Goal: Transaction & Acquisition: Book appointment/travel/reservation

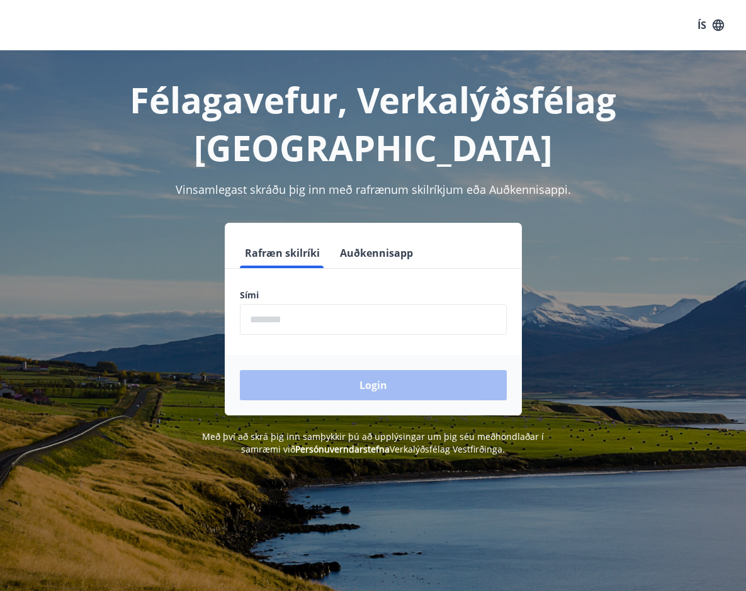
click at [290, 304] on input "phone" at bounding box center [373, 319] width 267 height 31
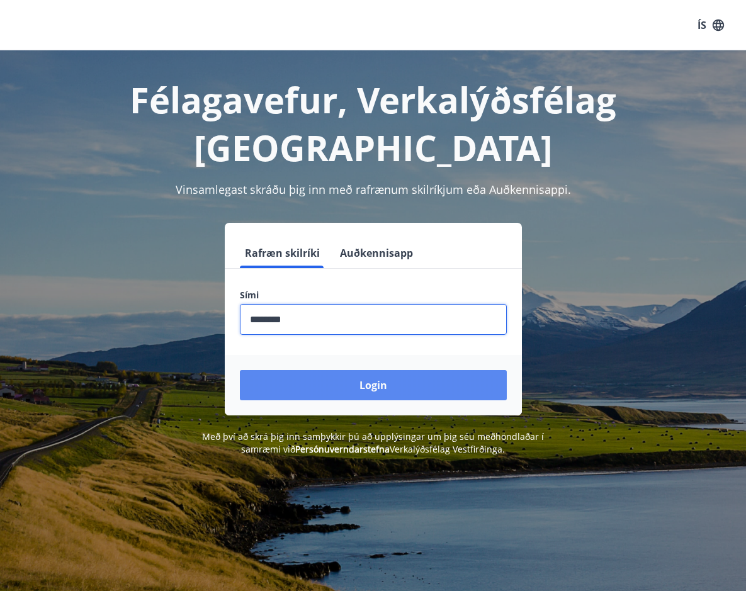
type input "********"
click at [313, 370] on button "Login" at bounding box center [373, 385] width 267 height 30
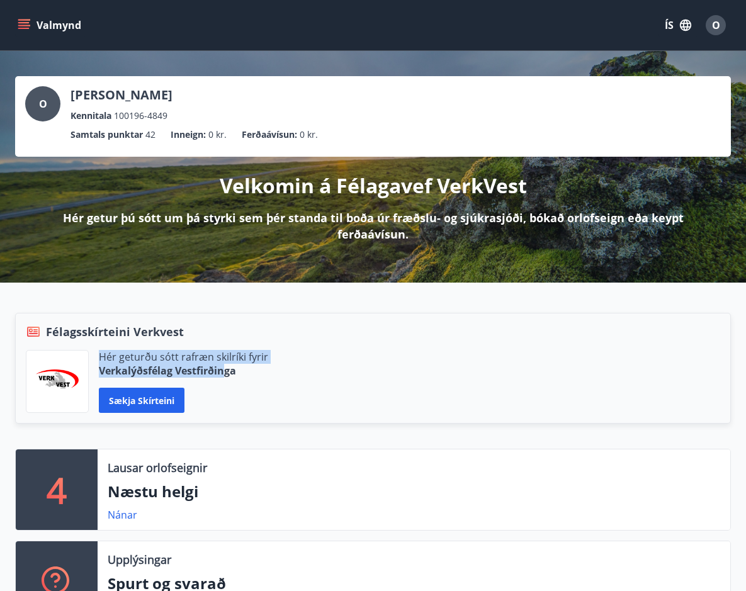
drag, startPoint x: 227, startPoint y: 372, endPoint x: 97, endPoint y: 347, distance: 132.5
click at [97, 347] on div "Félagsskírteini Verkvest Hér geturðu sótt rafræn skilríki fyrir Verkalýðsfélag …" at bounding box center [372, 368] width 715 height 111
click at [279, 389] on div "Hér geturðu sótt rafræn skilríki fyrir Verkalýðsfélag Vestfirðinga Sækja skírte…" at bounding box center [373, 381] width 694 height 63
drag, startPoint x: 236, startPoint y: 373, endPoint x: 99, endPoint y: 358, distance: 137.4
click at [99, 358] on div "Hér geturðu sótt rafræn skilríki fyrir Verkalýðsfélag Vestfirðinga" at bounding box center [183, 364] width 169 height 28
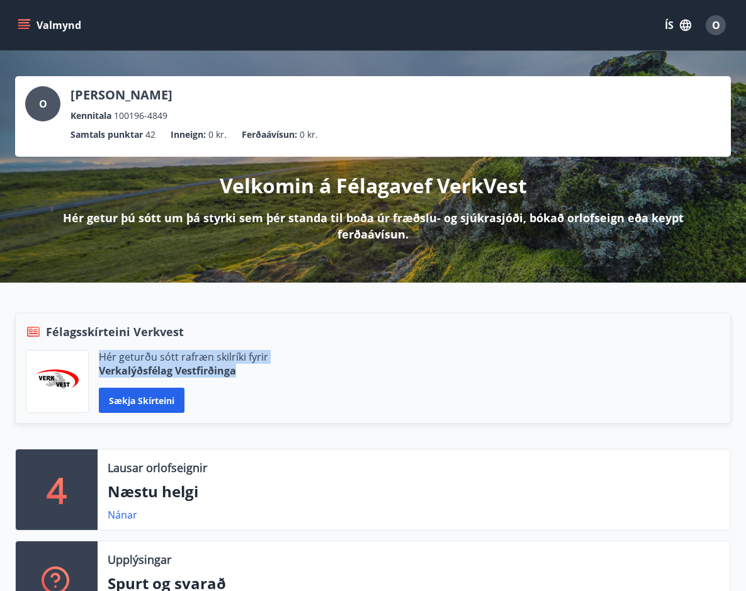
copy div "Hér geturðu sótt rafræn skilríki fyrir Verkalýðsfélag Vestfirðinga"
click at [347, 381] on div "Hér geturðu sótt rafræn skilríki fyrir Verkalýðsfélag Vestfirðinga Sækja skírte…" at bounding box center [373, 381] width 694 height 63
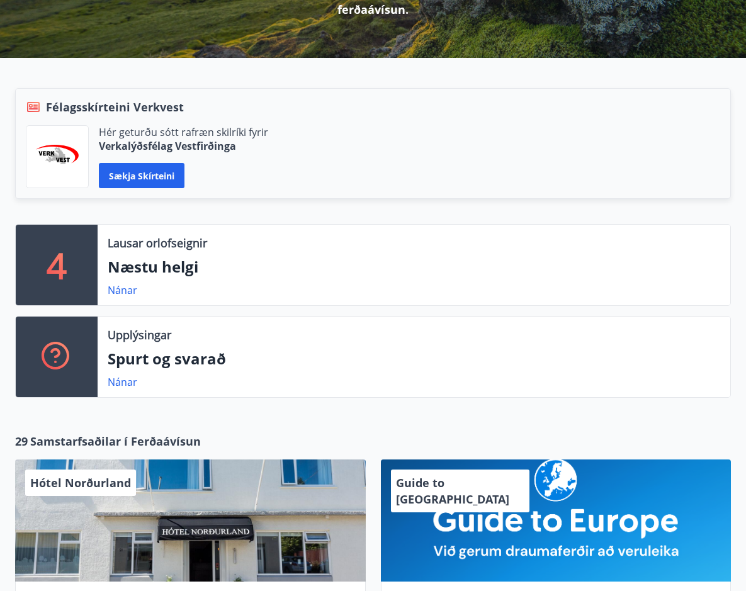
scroll to position [252, 0]
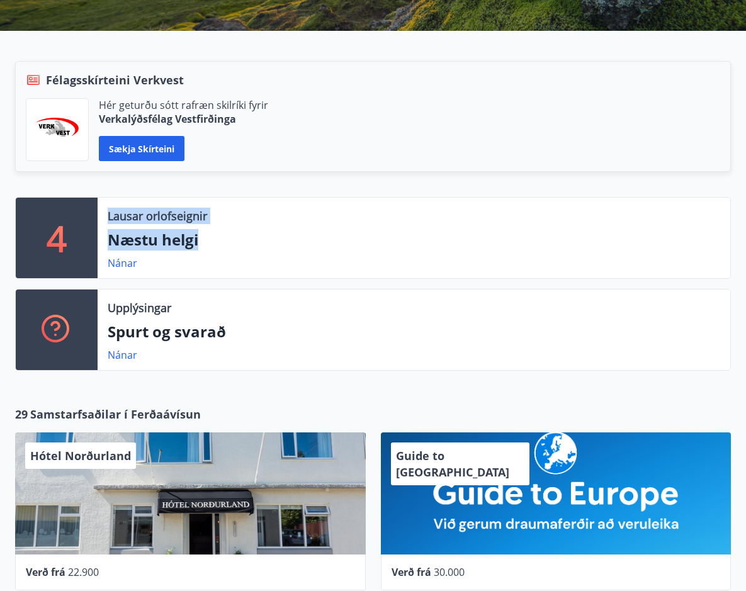
drag, startPoint x: 205, startPoint y: 241, endPoint x: 109, endPoint y: 218, distance: 99.0
click at [109, 218] on div "Lausar orlofseignir Næstu helgi Nánar" at bounding box center [414, 238] width 632 height 81
copy div "Lausar orlofseignir Næstu helgi"
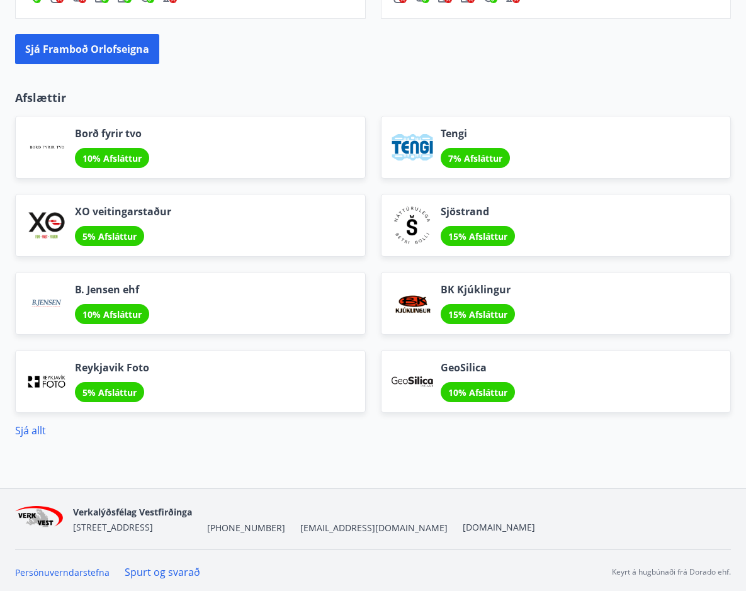
scroll to position [1526, 0]
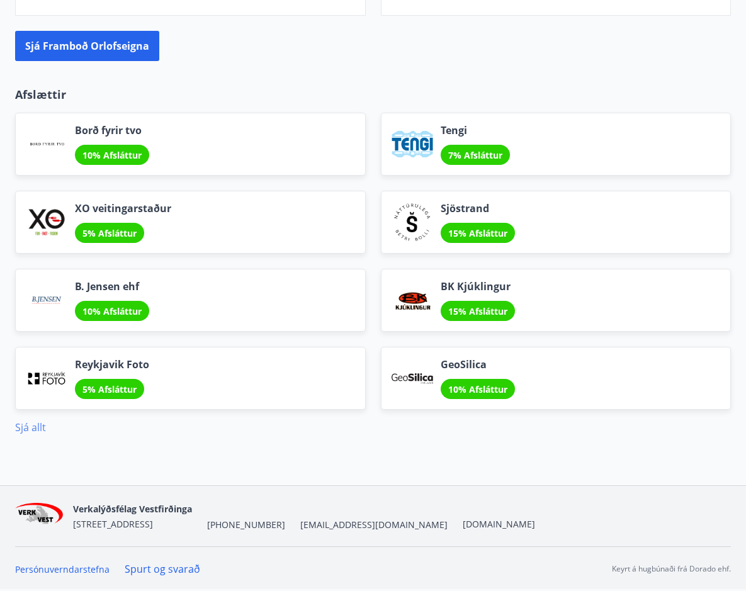
click at [28, 427] on link "Sjá allt" at bounding box center [30, 427] width 31 height 14
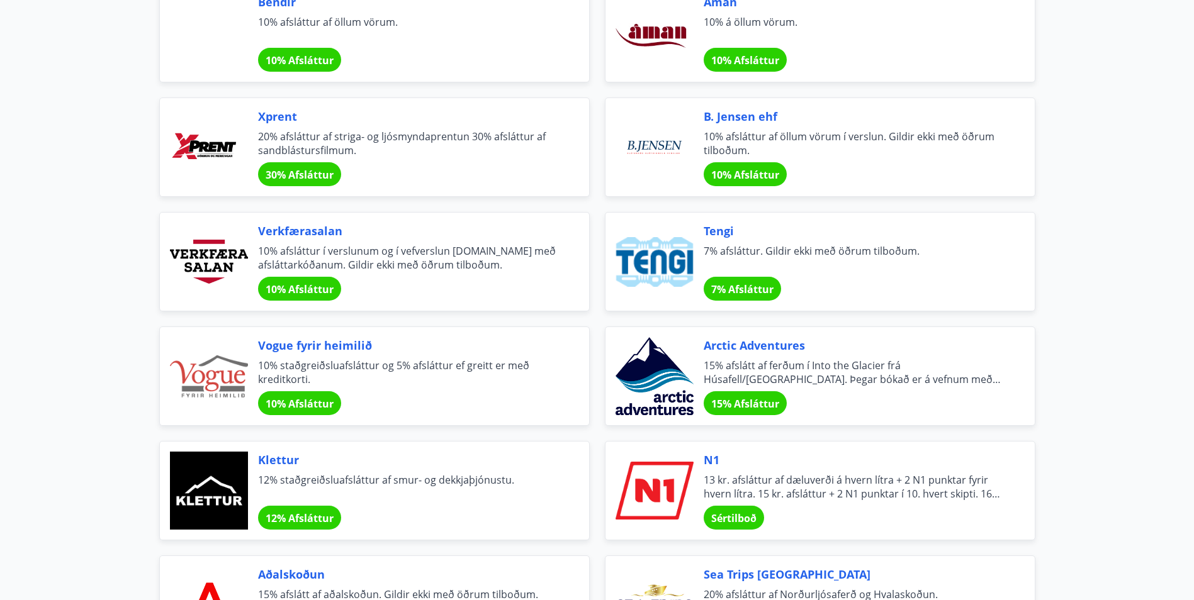
scroll to position [2013, 0]
click at [754, 495] on span "13 kr. afsláttur af dæluverði á hvern lítra + 2 N1 punktar fyrir hvern lítra. 1…" at bounding box center [853, 487] width 301 height 28
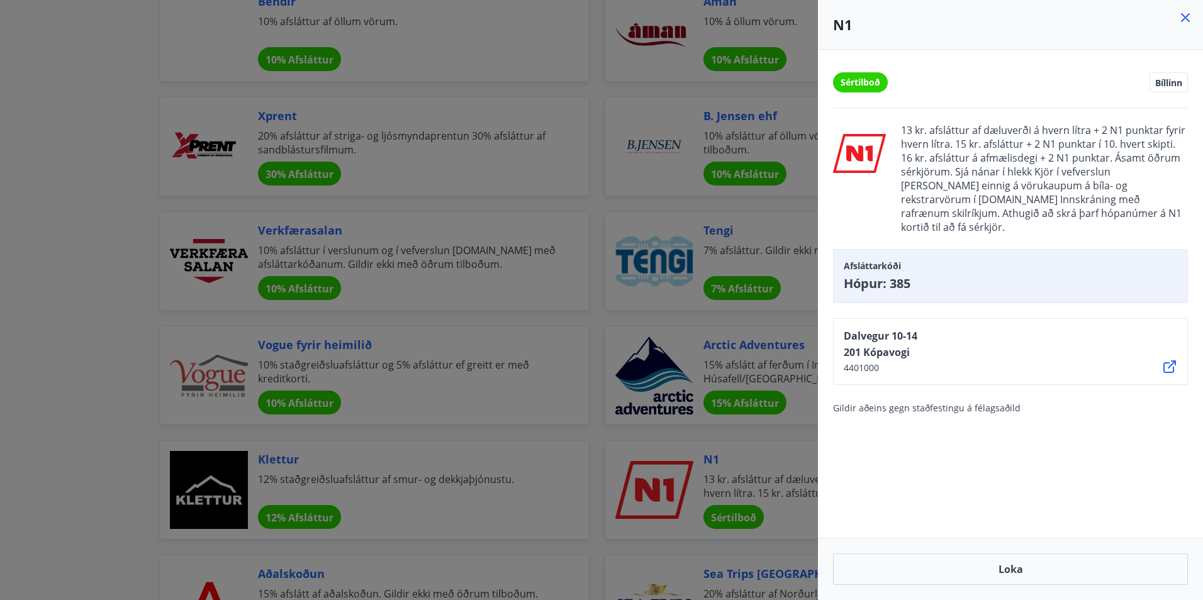
click at [754, 23] on icon at bounding box center [1185, 17] width 15 height 15
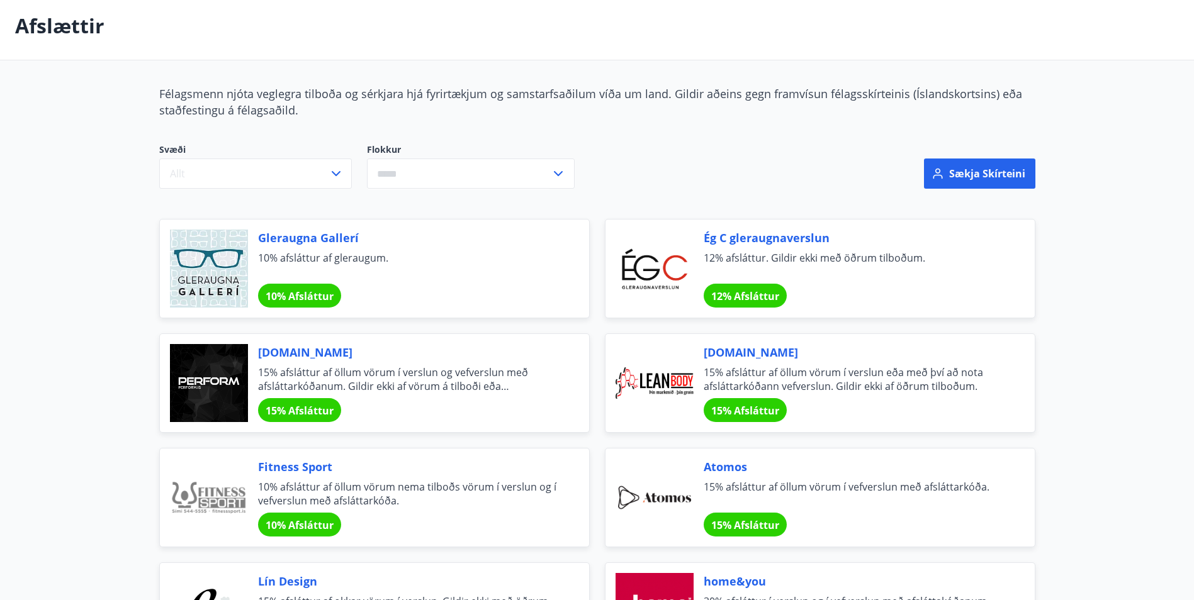
scroll to position [0, 0]
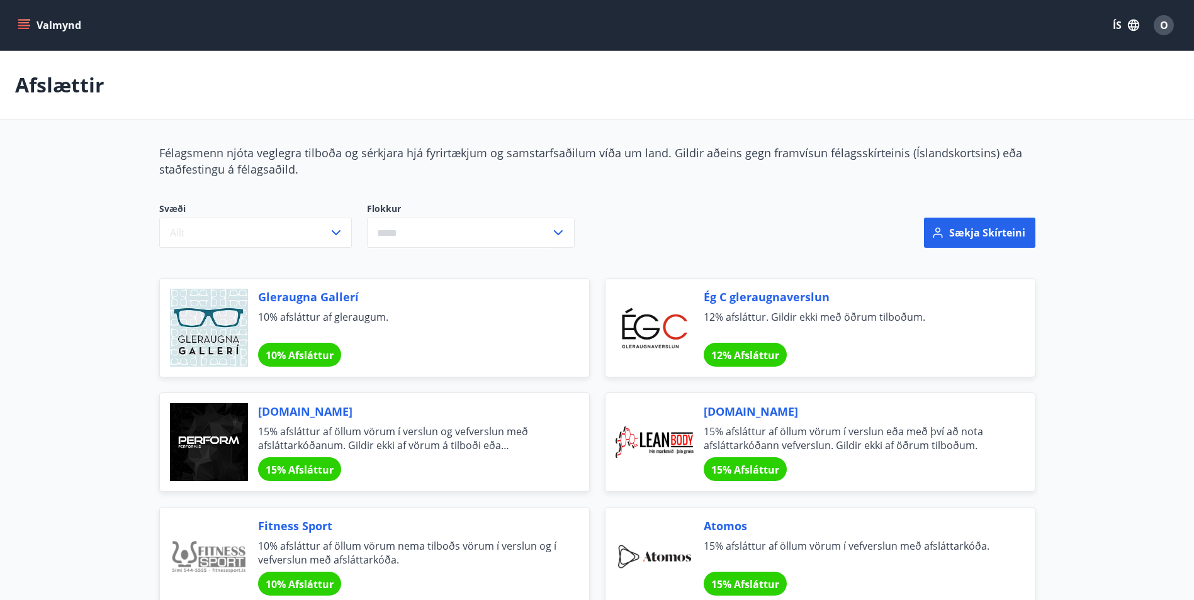
click at [56, 25] on button "Valmynd" at bounding box center [50, 25] width 71 height 23
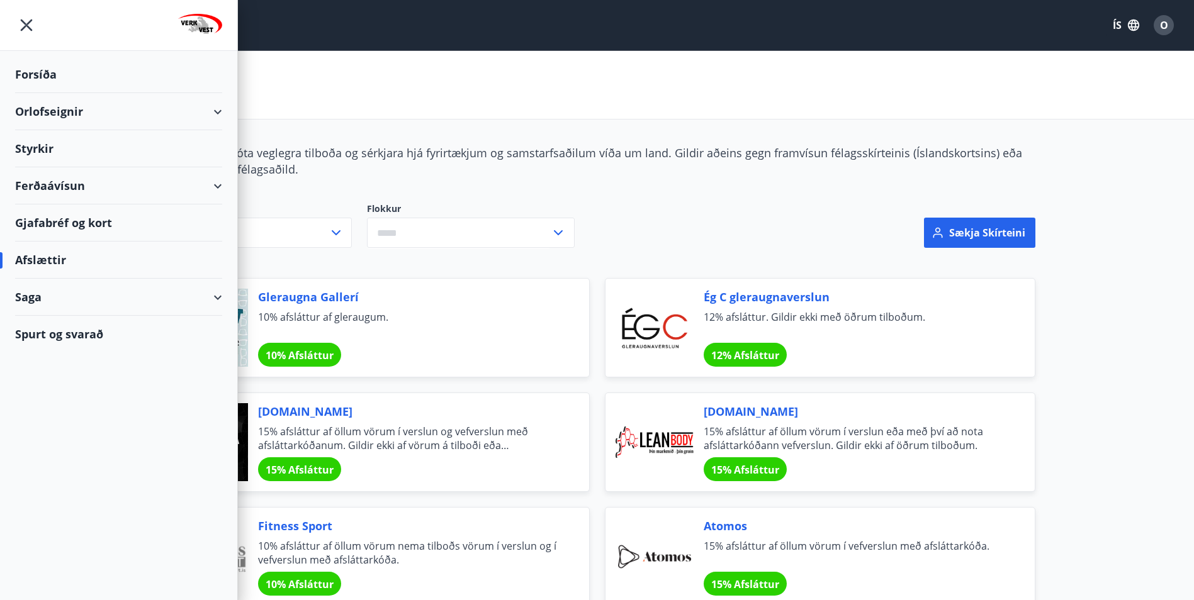
click at [64, 111] on div "Orlofseignir" at bounding box center [118, 111] width 207 height 37
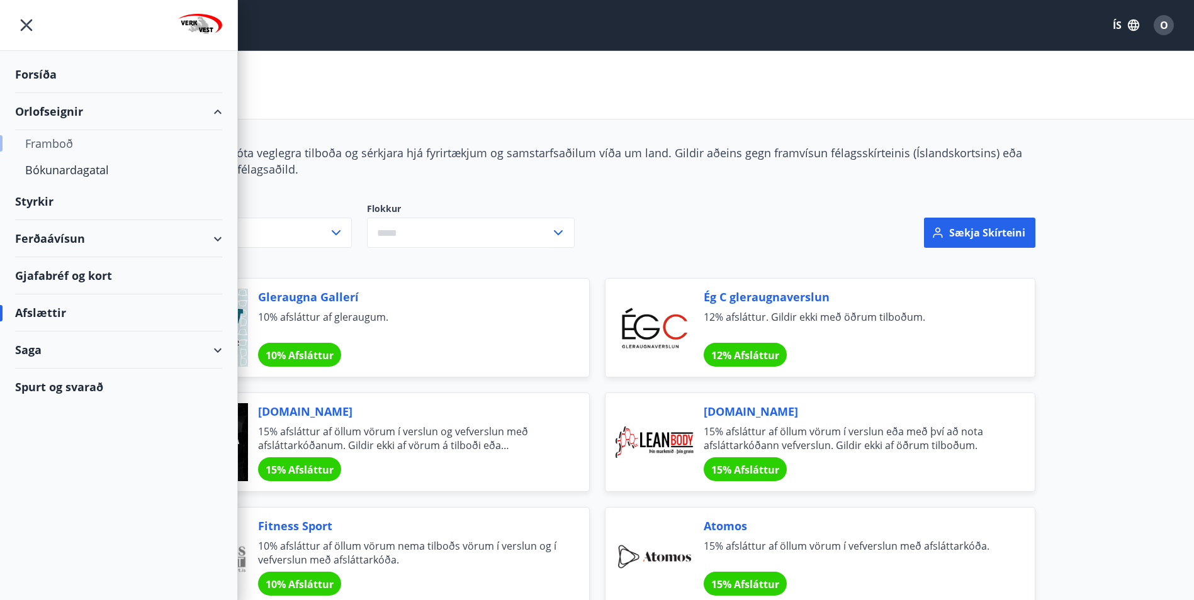
click at [55, 138] on div "Framboð" at bounding box center [118, 143] width 187 height 26
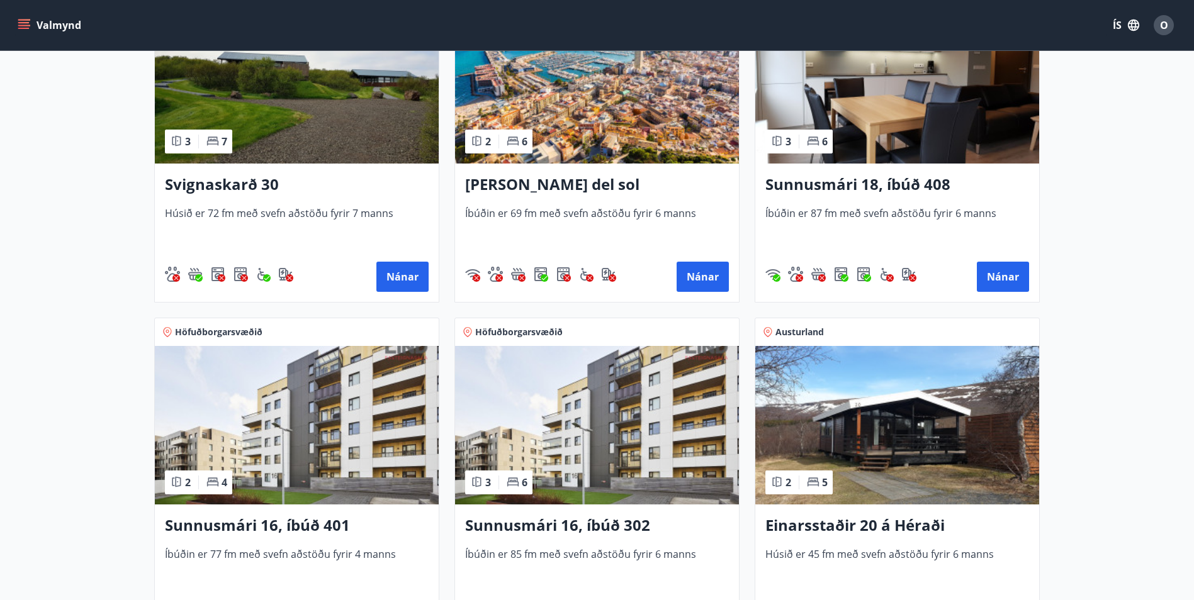
scroll to position [1007, 0]
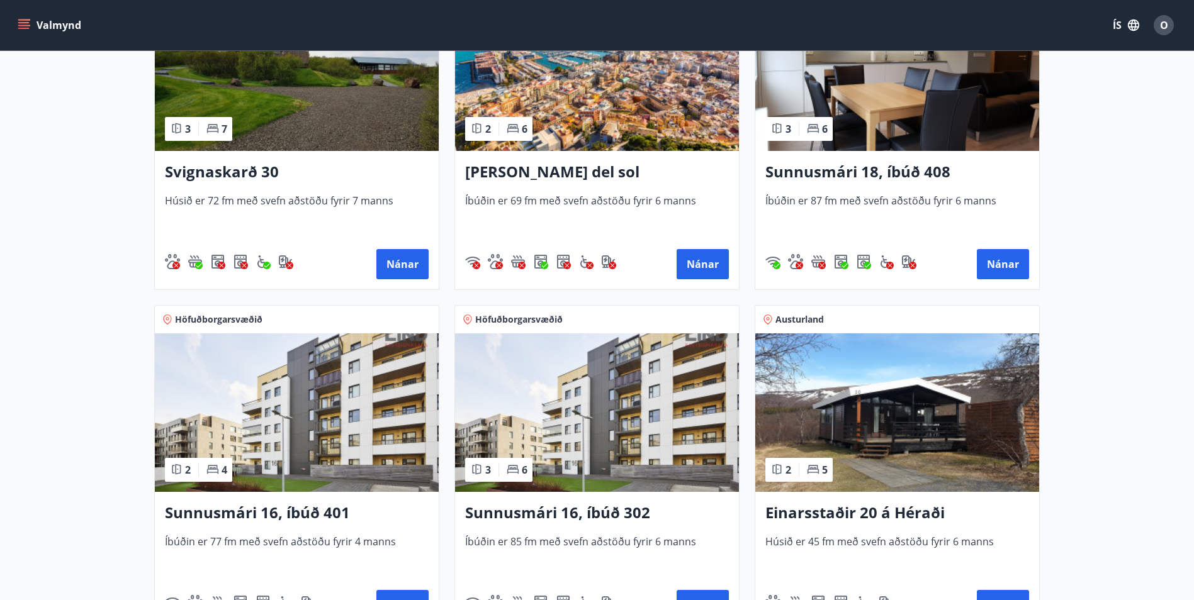
click at [576, 143] on img at bounding box center [597, 71] width 284 height 159
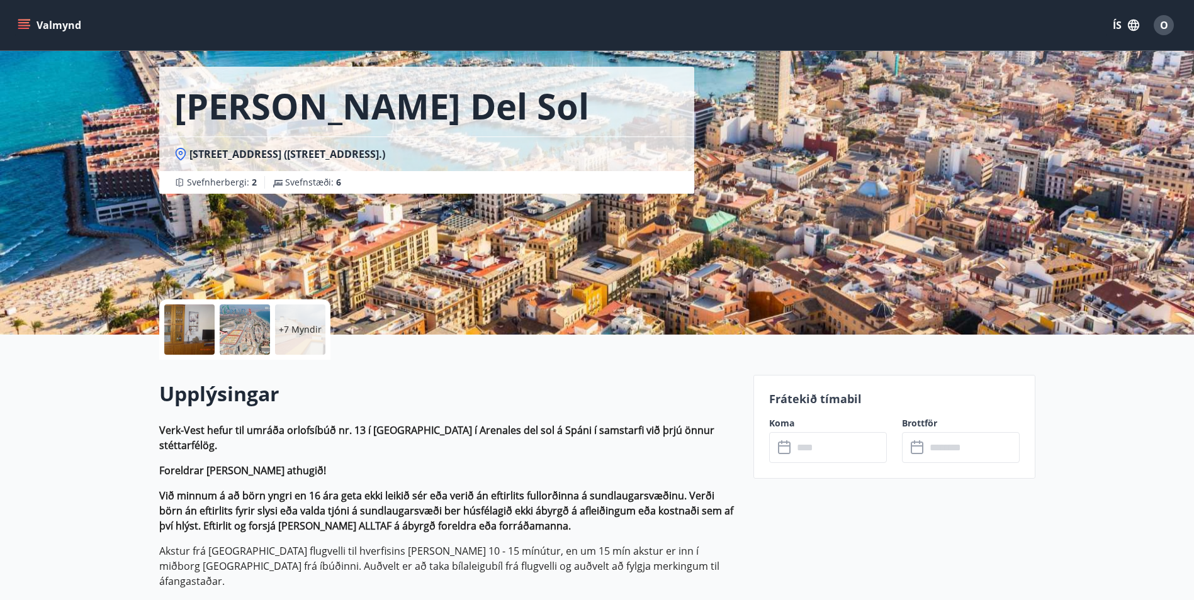
scroll to position [63, 0]
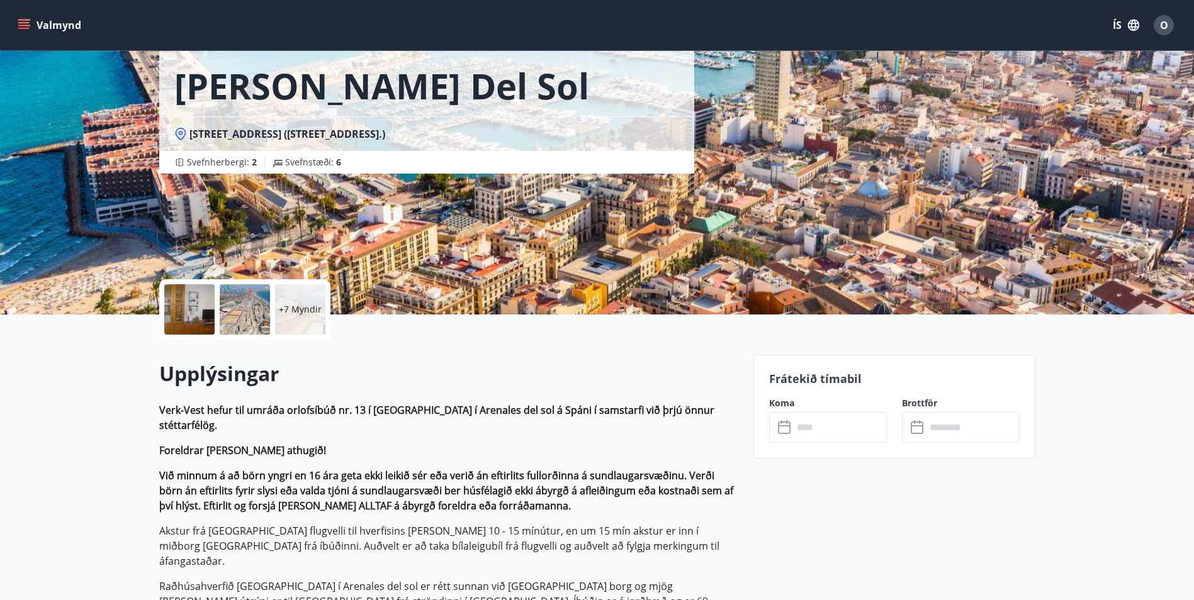
click at [754, 424] on input "text" at bounding box center [840, 427] width 94 height 31
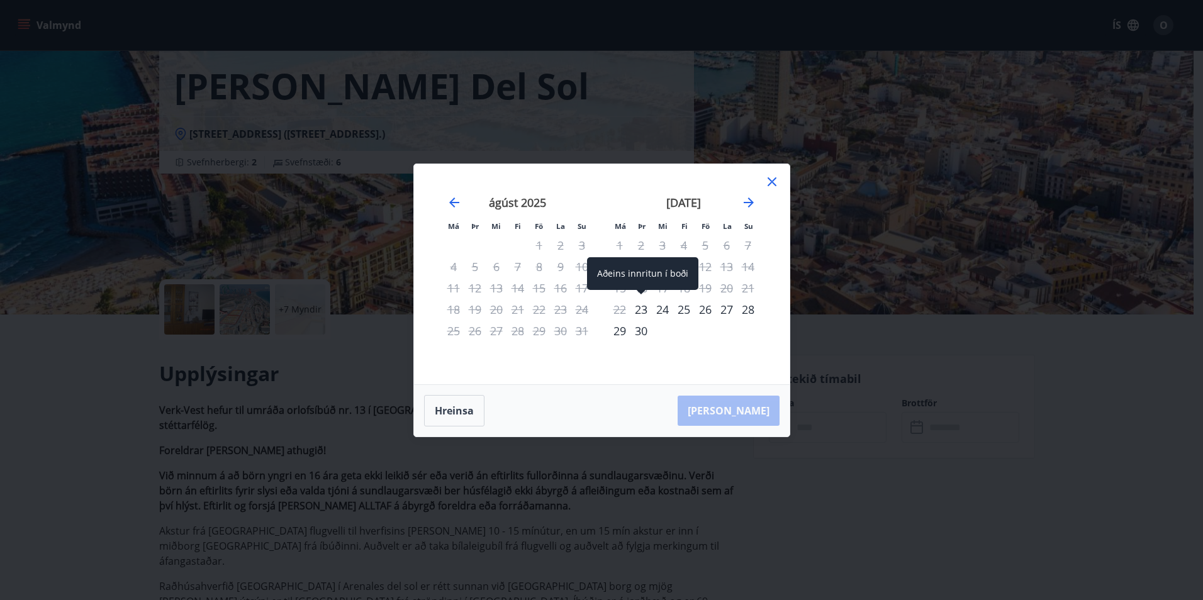
click at [639, 308] on div "23" at bounding box center [640, 309] width 21 height 21
click at [641, 330] on div "30" at bounding box center [640, 330] width 21 height 21
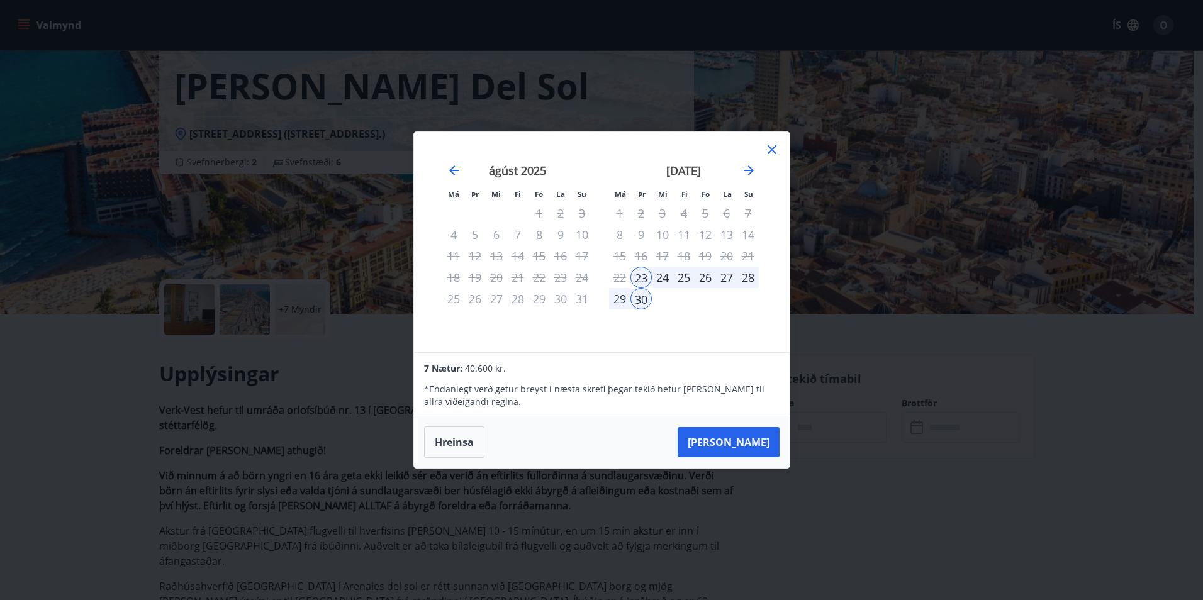
click at [754, 147] on icon at bounding box center [771, 149] width 15 height 15
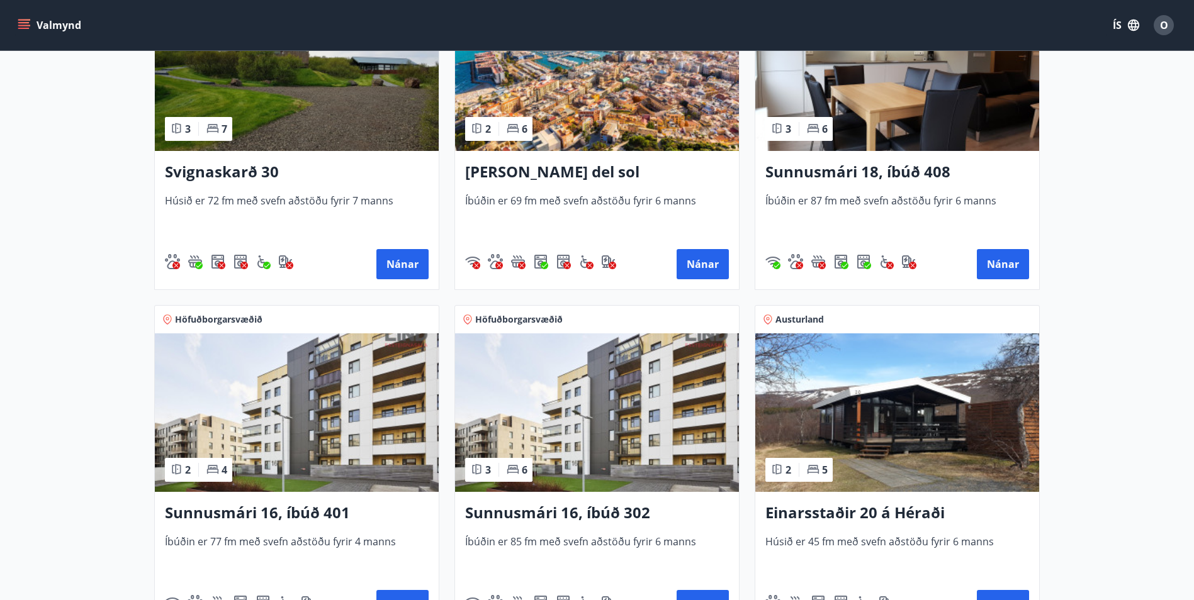
scroll to position [1070, 0]
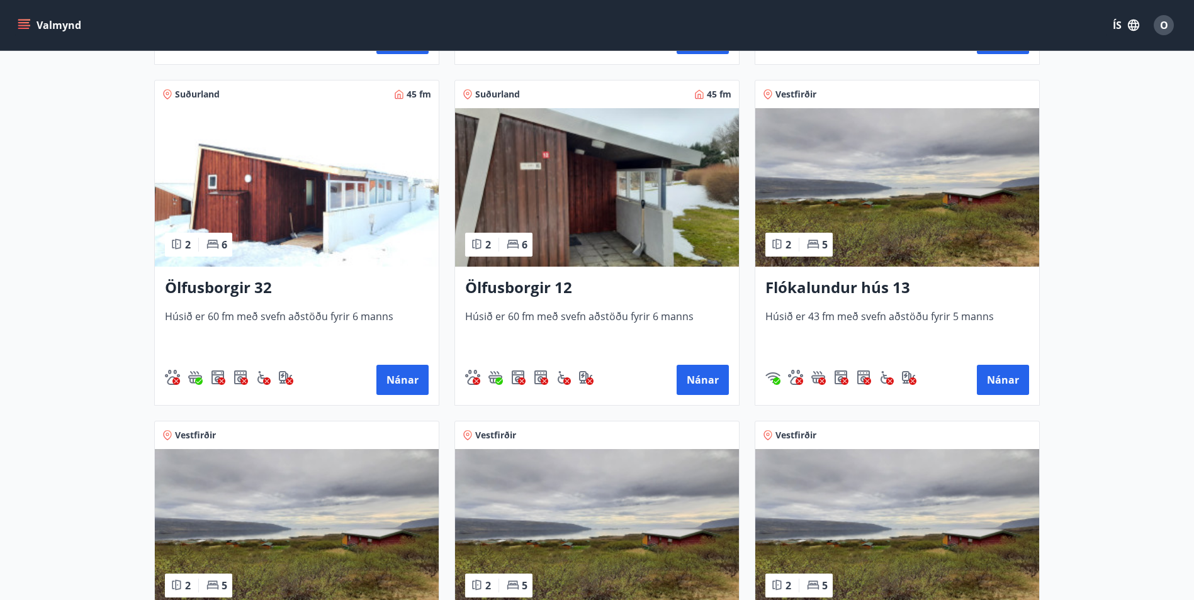
click at [754, 225] on img at bounding box center [897, 187] width 284 height 159
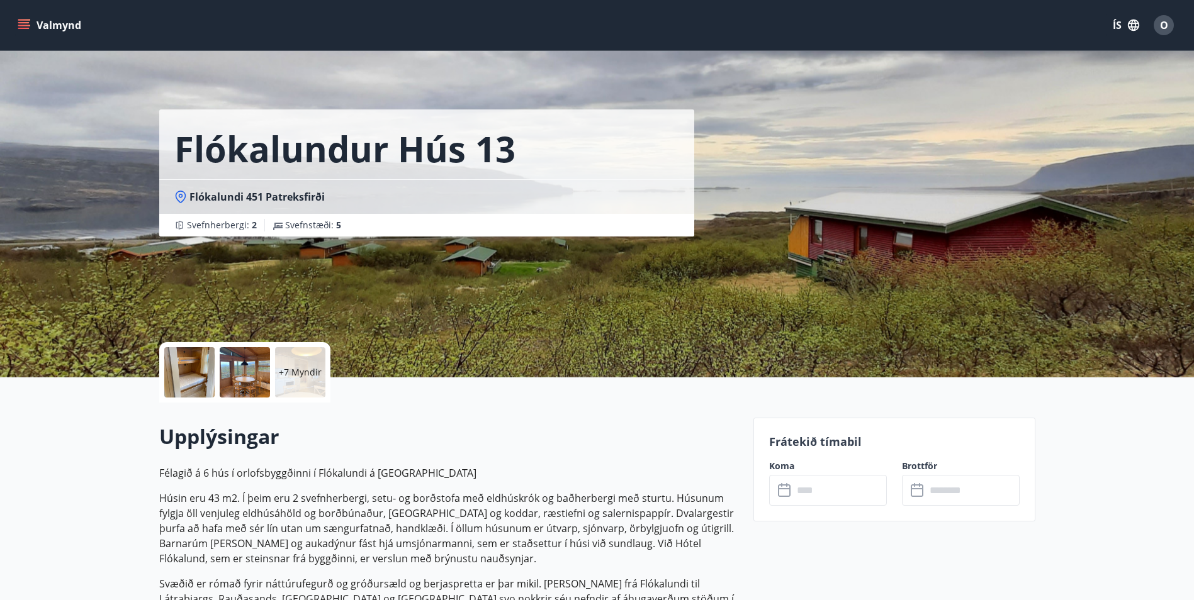
click at [309, 366] on p "+7 Myndir" at bounding box center [300, 372] width 43 height 13
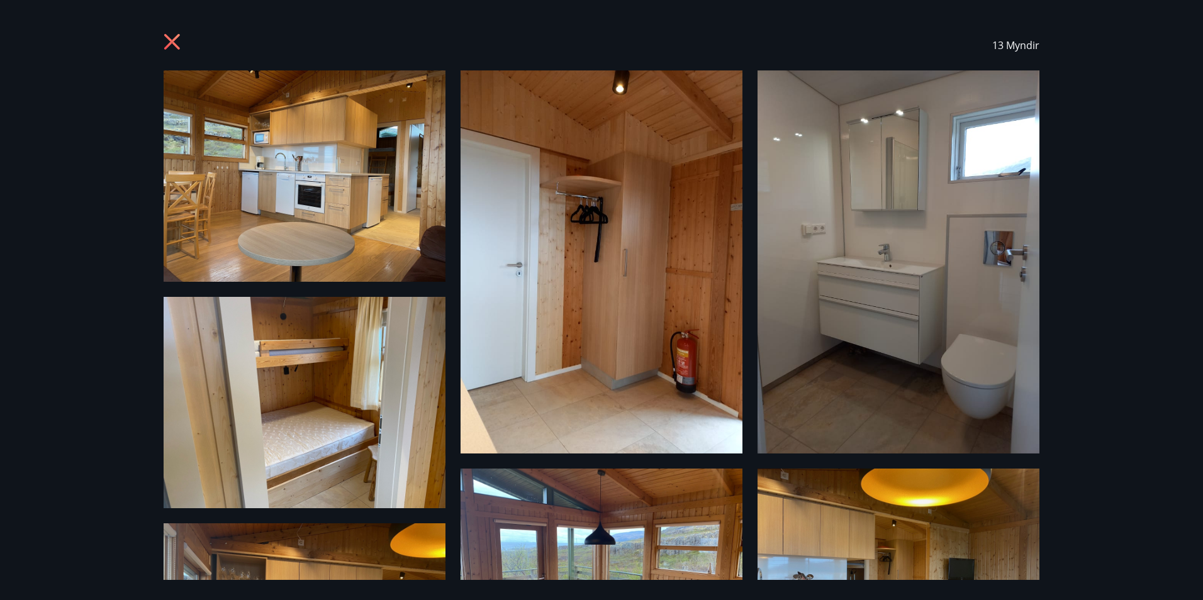
click at [196, 45] on div "13 Myndir" at bounding box center [602, 45] width 876 height 50
click at [178, 47] on icon at bounding box center [172, 42] width 16 height 16
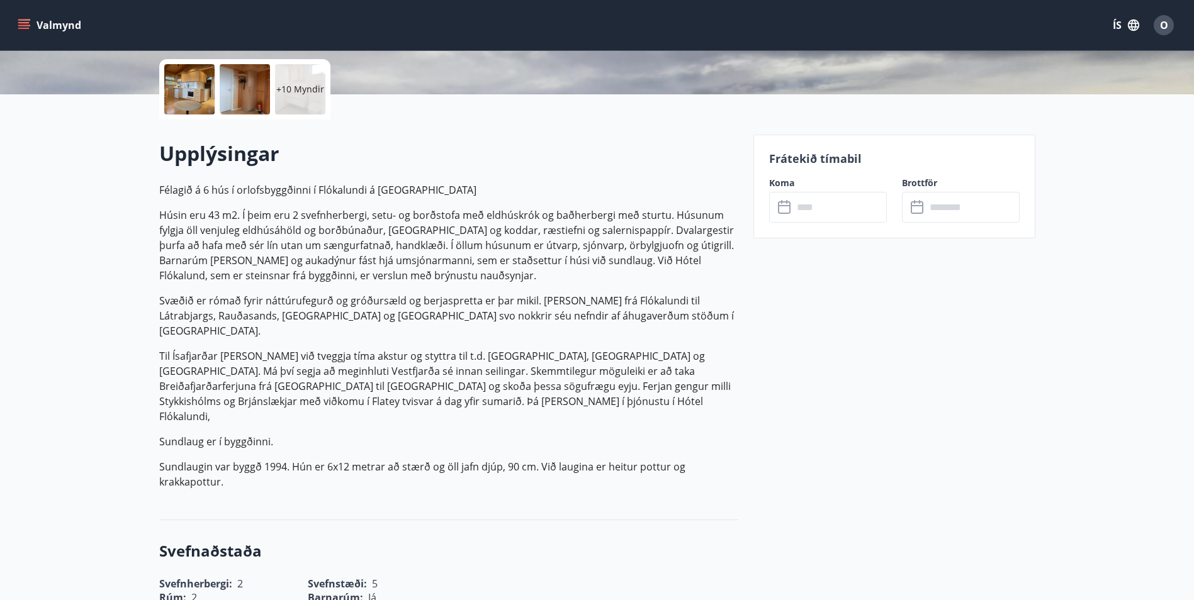
scroll to position [126, 0]
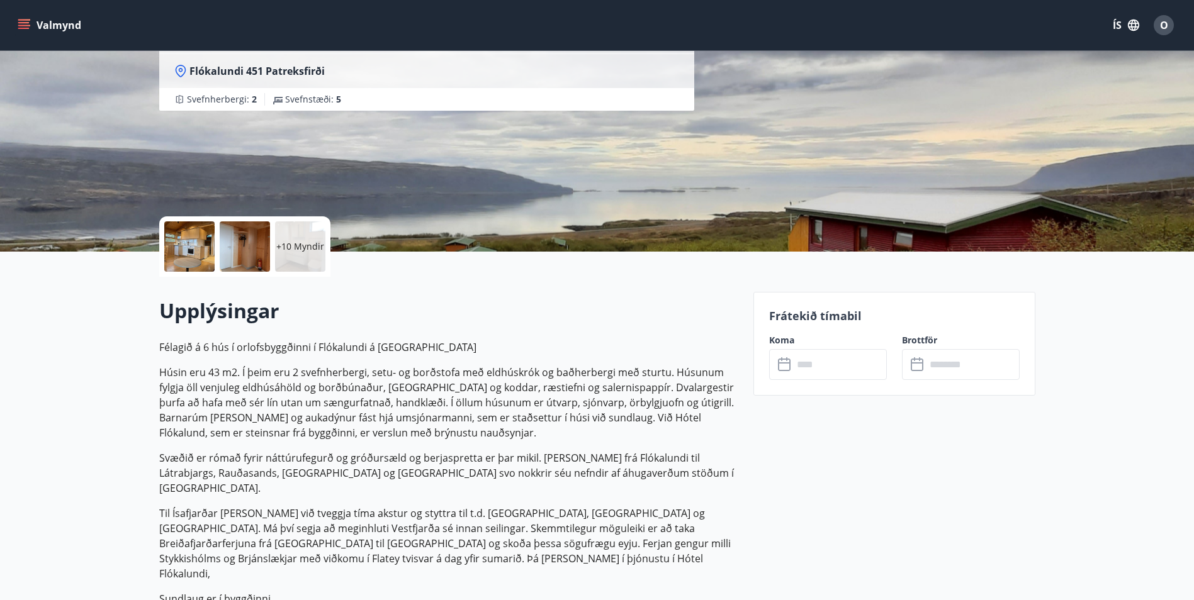
click at [754, 362] on input "text" at bounding box center [840, 364] width 94 height 31
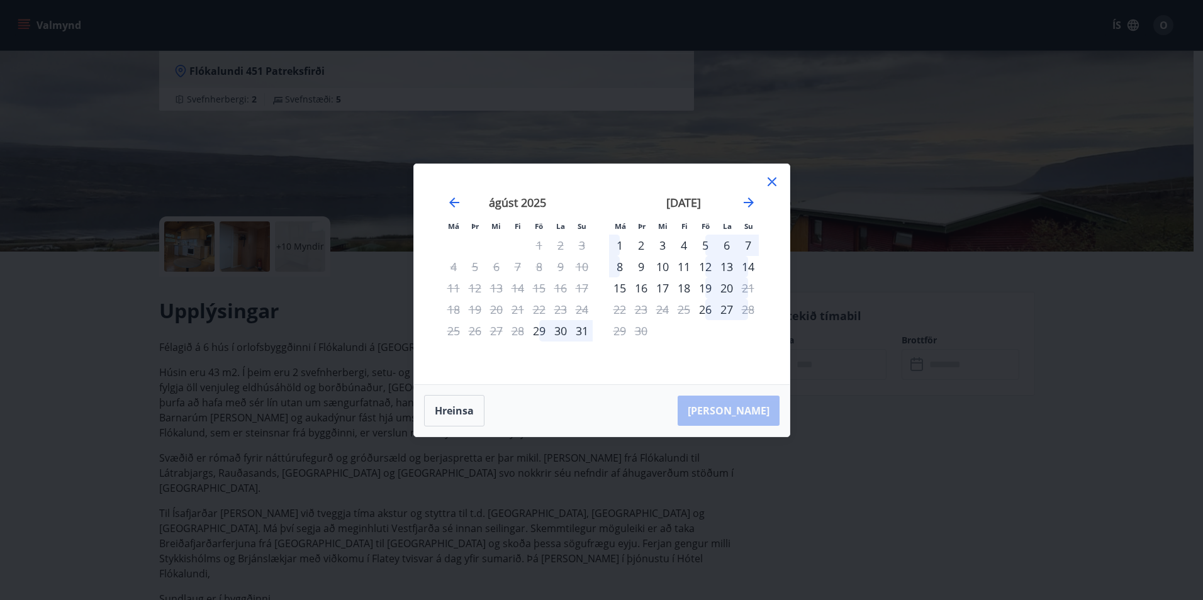
click at [705, 250] on div "5" at bounding box center [705, 245] width 21 height 21
click at [624, 268] on div "8" at bounding box center [619, 266] width 21 height 21
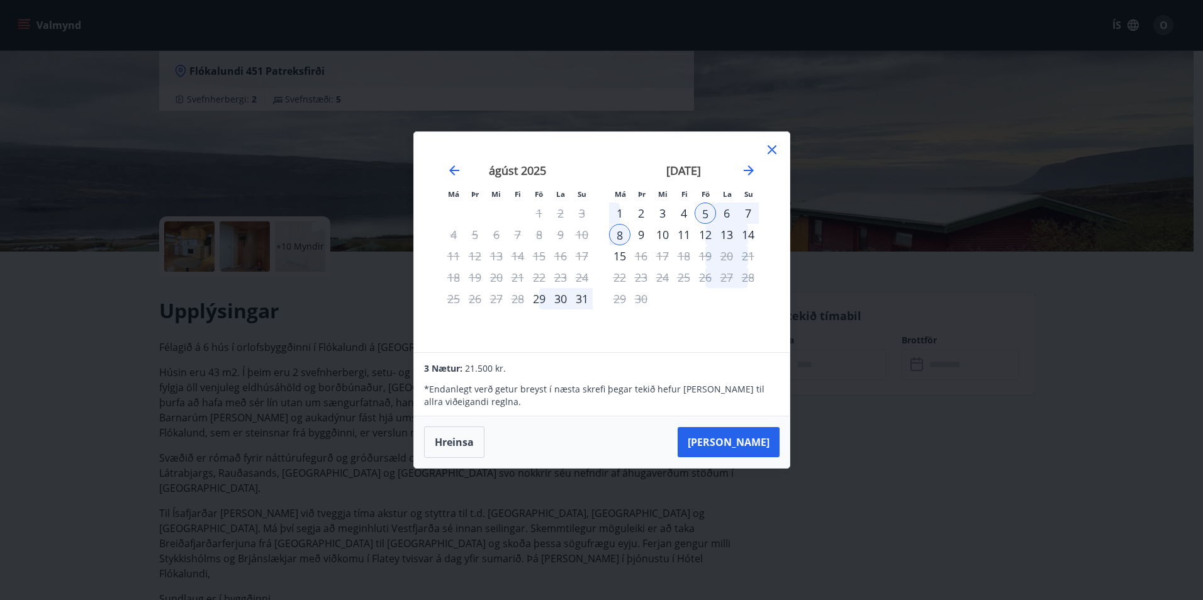
click at [728, 214] on div "6" at bounding box center [726, 213] width 21 height 21
click at [748, 215] on div "7" at bounding box center [747, 213] width 21 height 21
click at [713, 231] on div "12" at bounding box center [705, 234] width 21 height 21
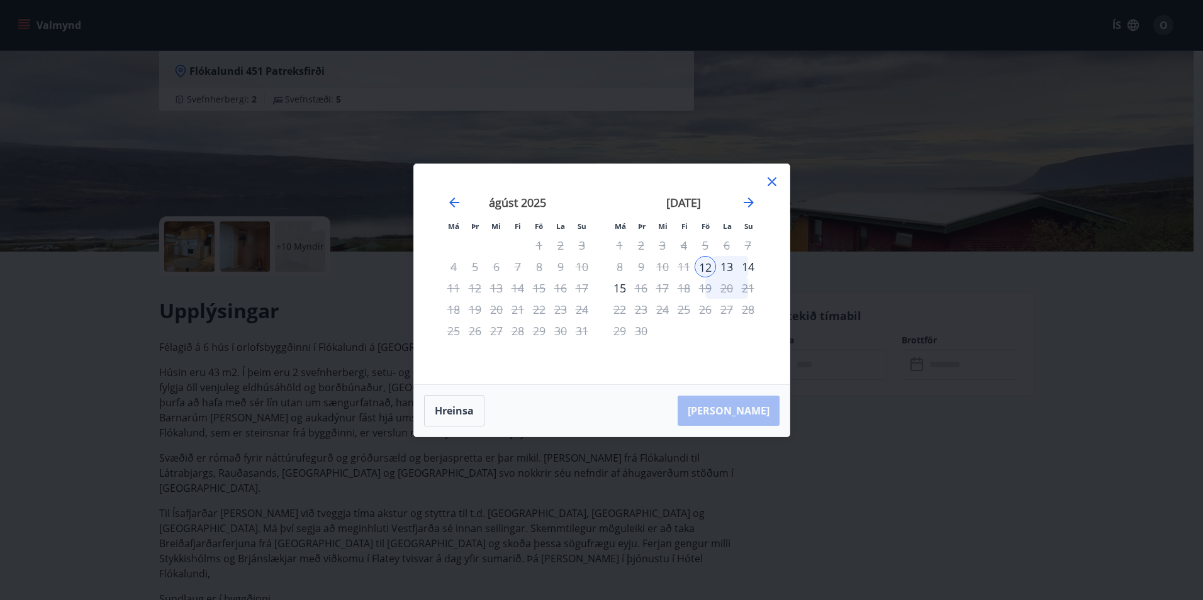
click at [722, 263] on div "13" at bounding box center [726, 266] width 21 height 21
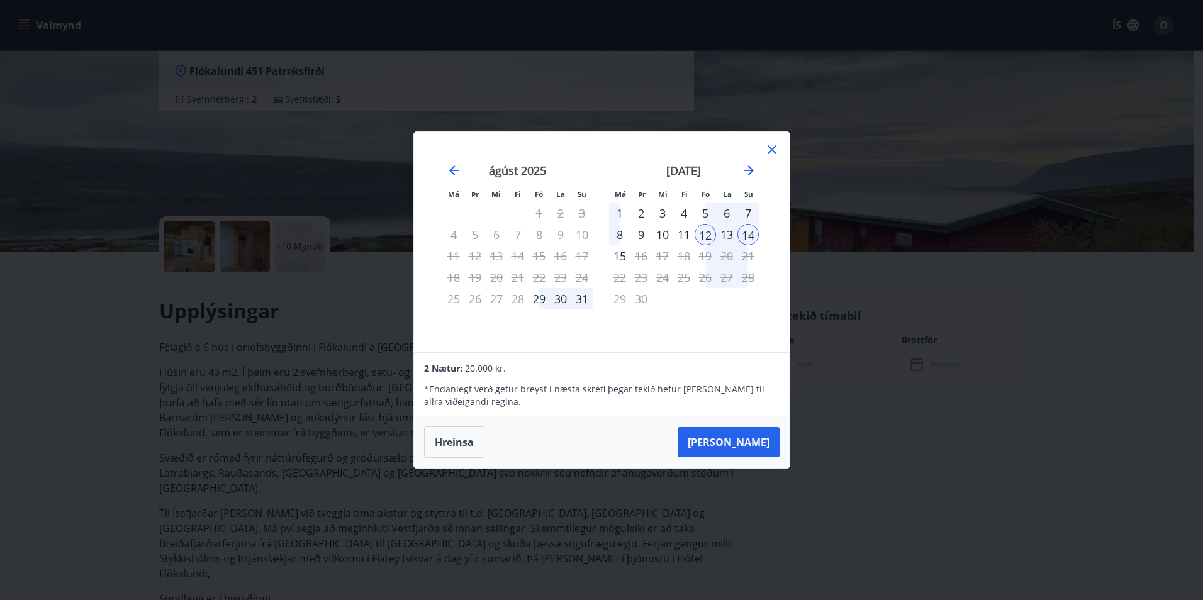
click at [706, 213] on div "5" at bounding box center [705, 213] width 21 height 21
click at [746, 207] on div "7" at bounding box center [747, 213] width 21 height 21
click at [746, 212] on div "7" at bounding box center [747, 213] width 21 height 21
click at [710, 237] on div "12" at bounding box center [705, 234] width 21 height 21
click at [749, 237] on div "14" at bounding box center [747, 234] width 21 height 21
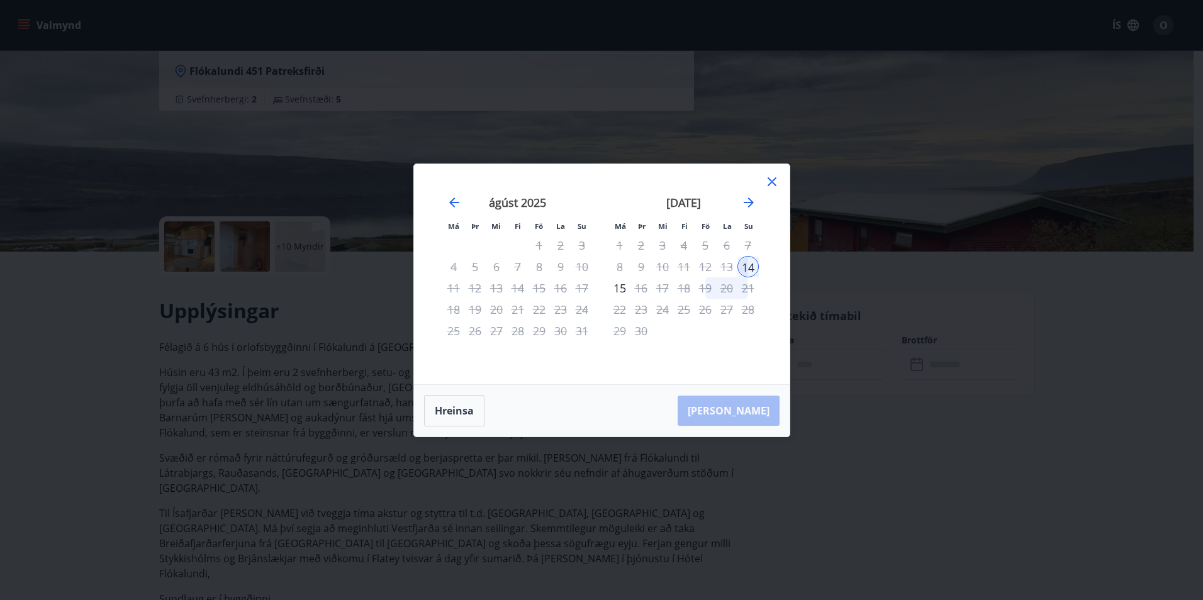
click at [754, 178] on icon at bounding box center [771, 181] width 15 height 15
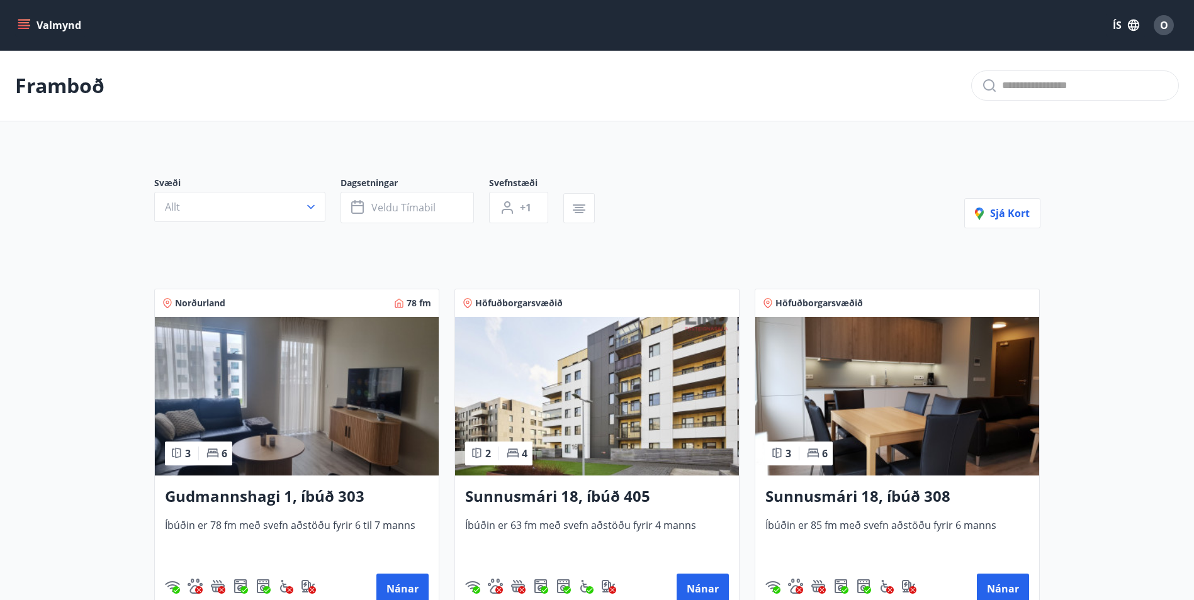
click at [20, 30] on icon "menu" at bounding box center [24, 25] width 13 height 13
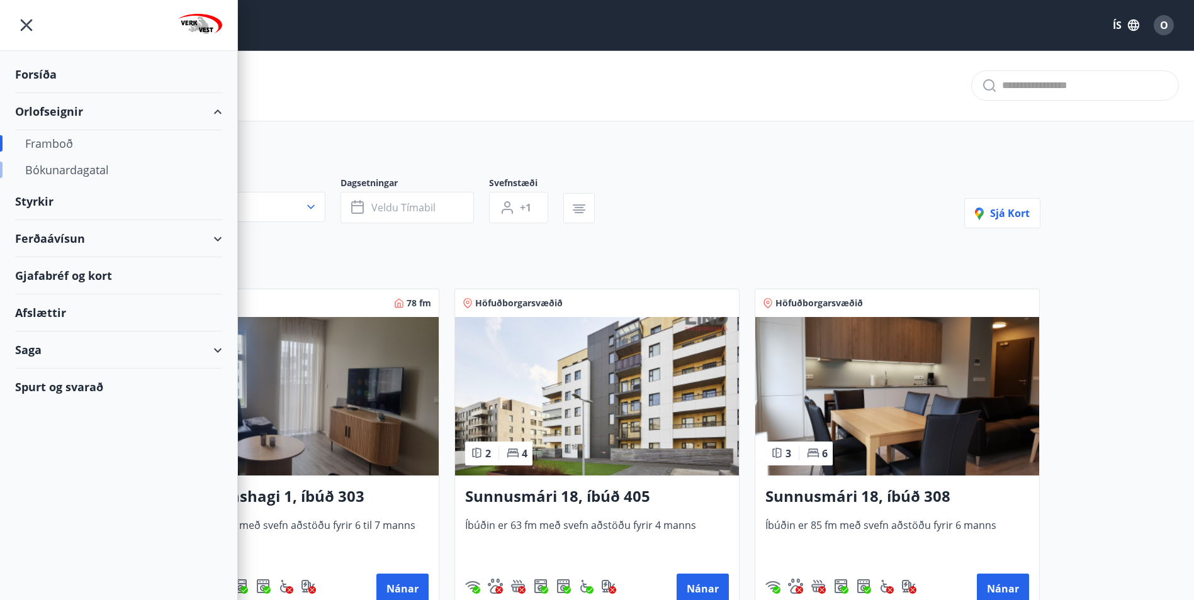
click at [101, 175] on div "Bókunardagatal" at bounding box center [118, 170] width 187 height 26
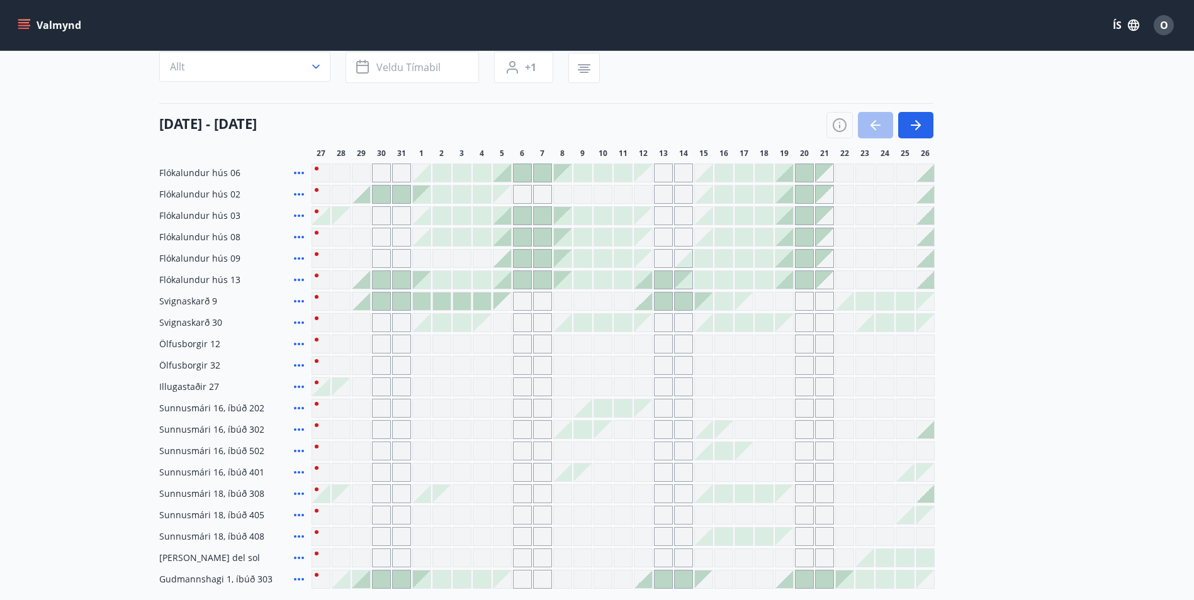
scroll to position [126, 0]
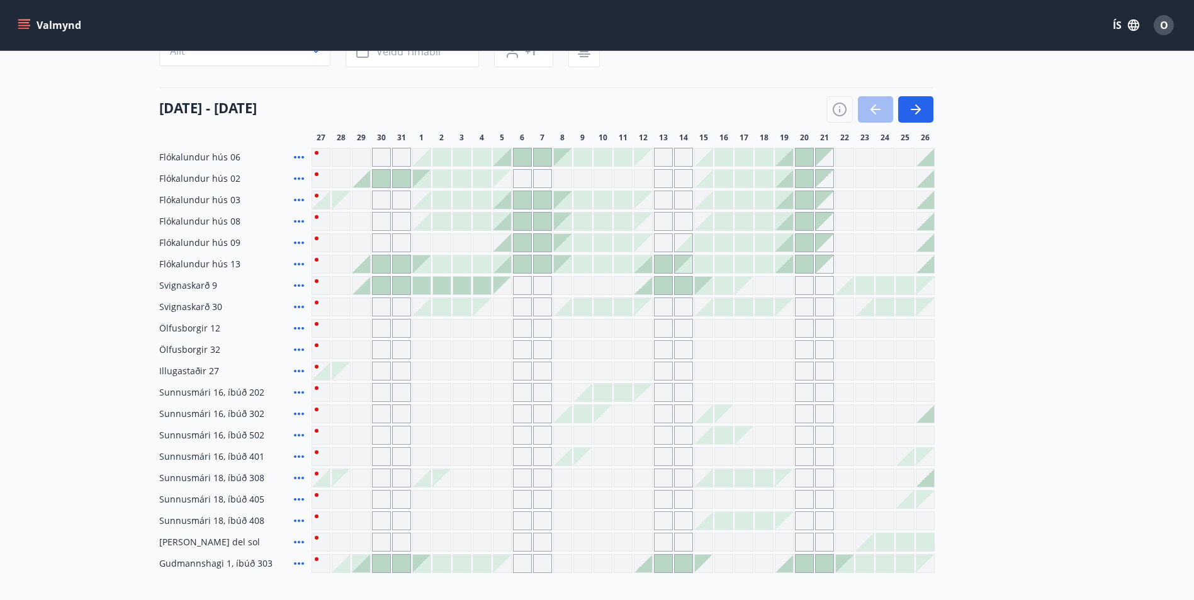
click at [375, 456] on div "Gráir dagar eru ekki bókanlegir" at bounding box center [381, 456] width 19 height 19
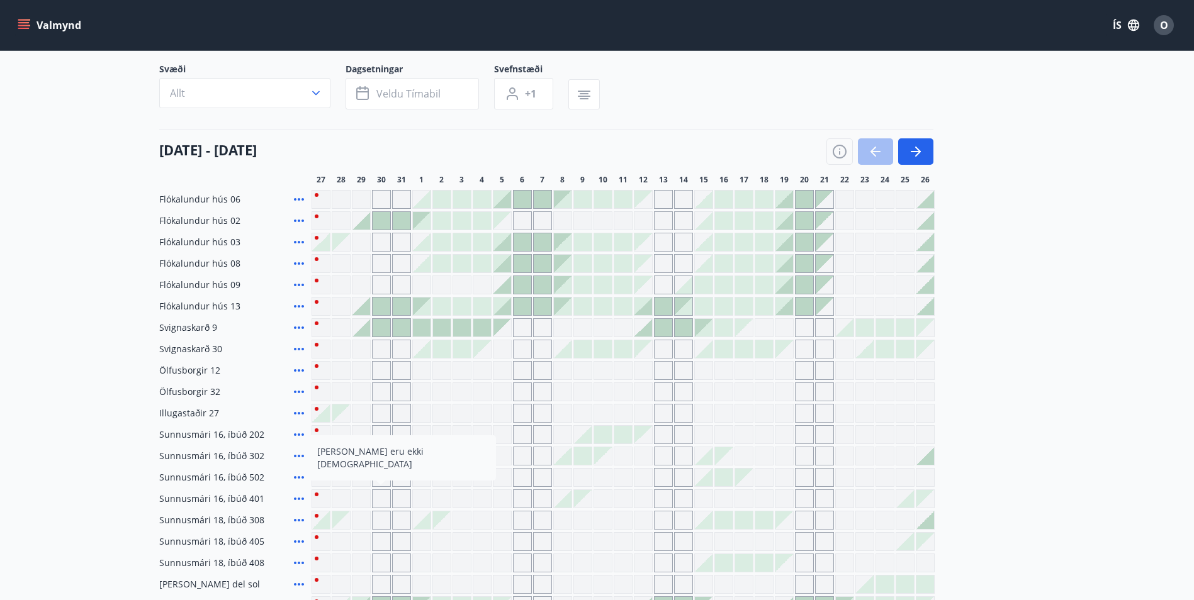
scroll to position [0, 0]
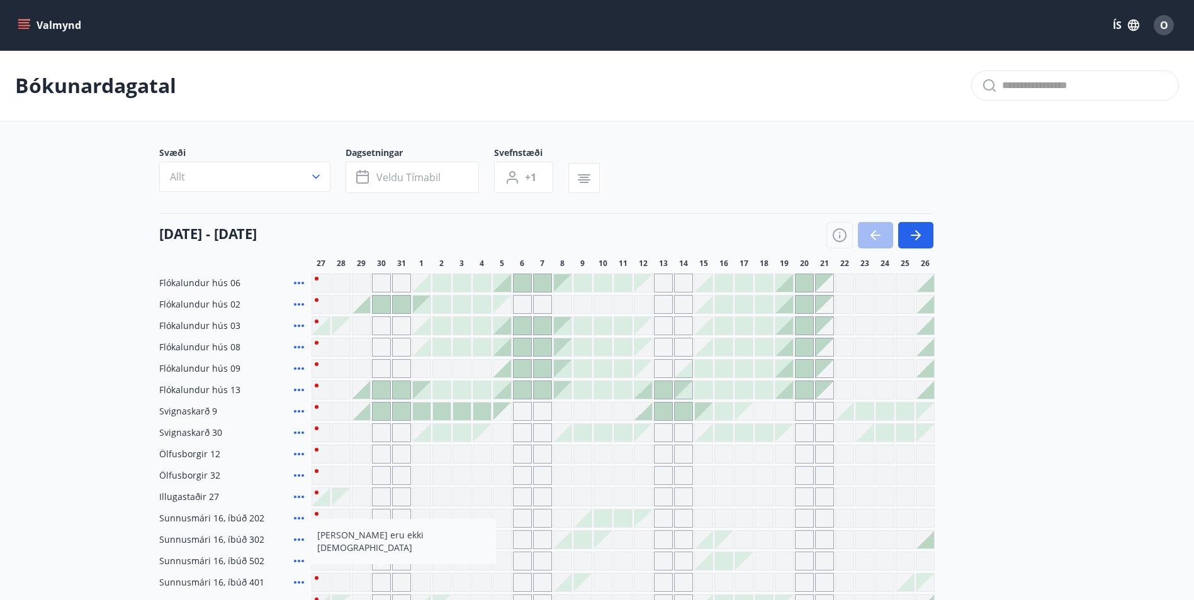
click at [754, 21] on icon "button" at bounding box center [1133, 25] width 11 height 11
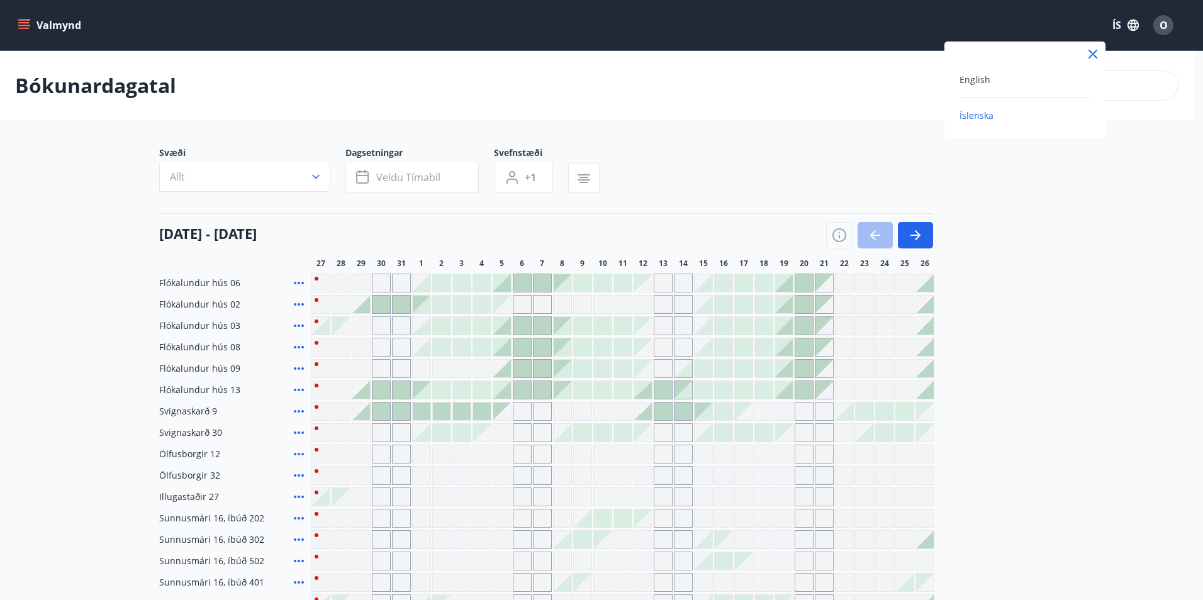
click at [754, 81] on span "English" at bounding box center [975, 80] width 31 height 12
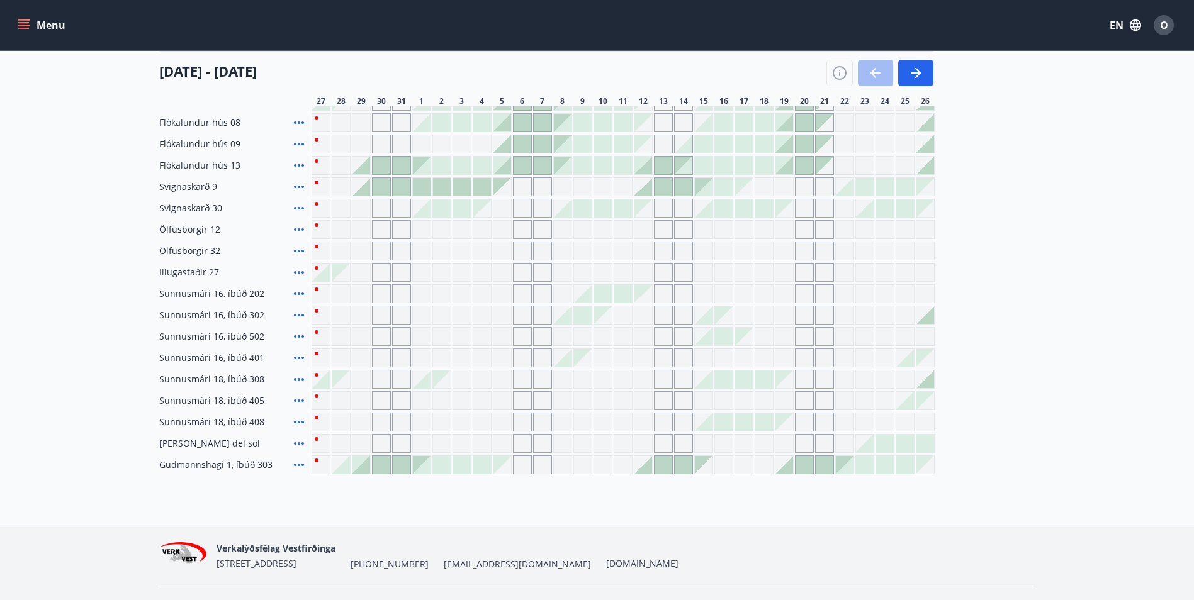
scroll to position [255, 0]
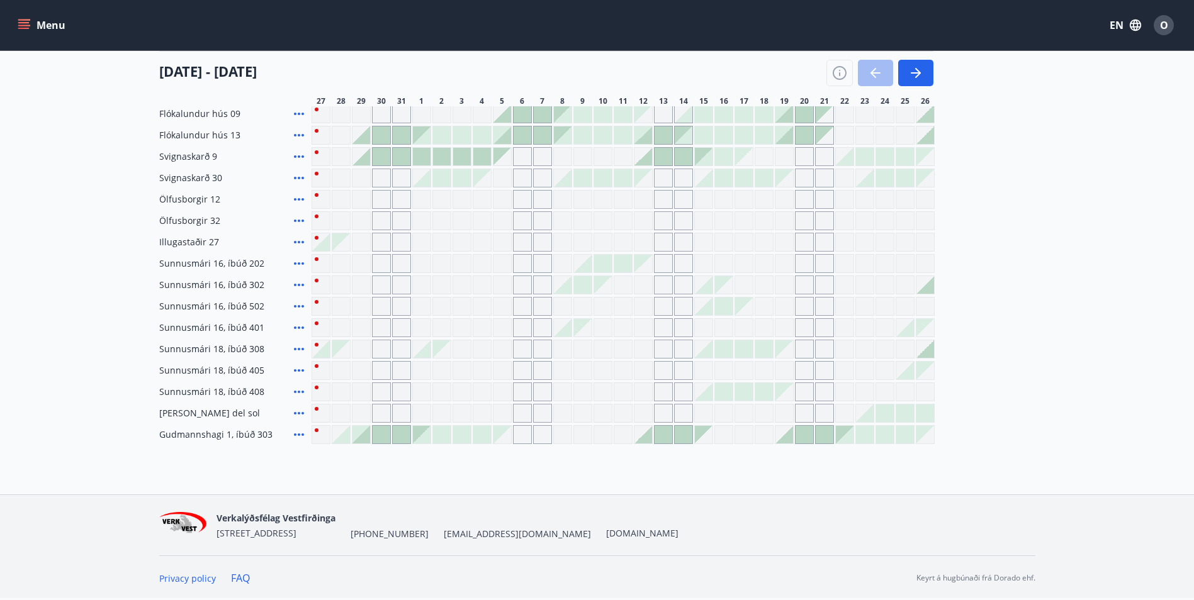
click at [55, 25] on button "Menu" at bounding box center [42, 25] width 55 height 23
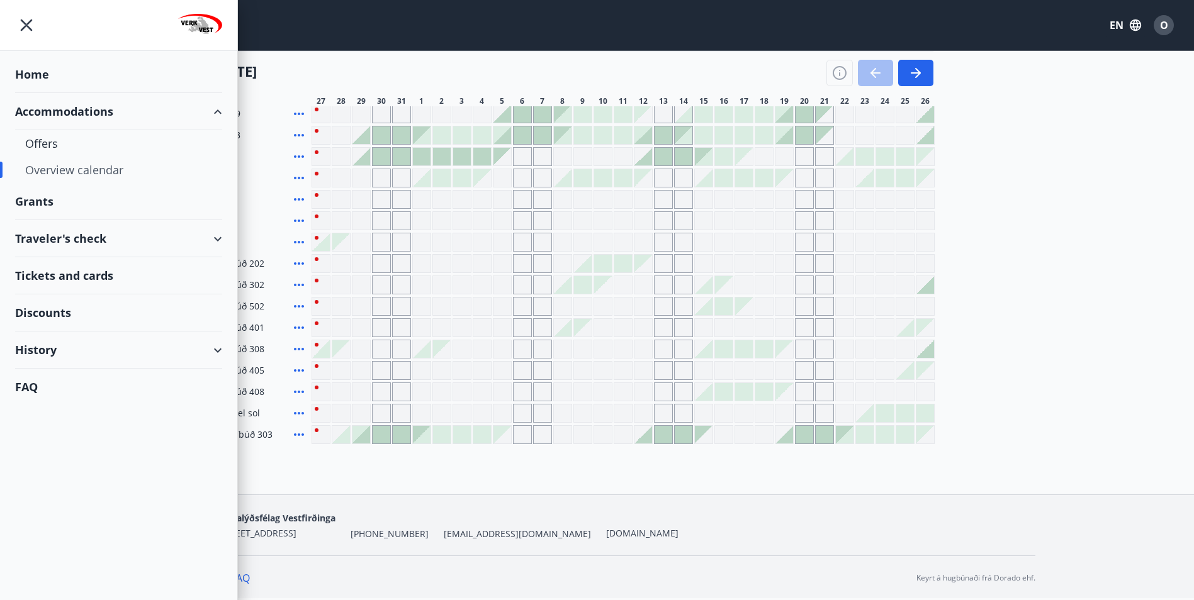
drag, startPoint x: 54, startPoint y: 355, endPoint x: 144, endPoint y: 345, distance: 90.5
click at [55, 355] on div "History" at bounding box center [118, 350] width 207 height 37
click at [87, 408] on div "Bookings" at bounding box center [118, 408] width 187 height 26
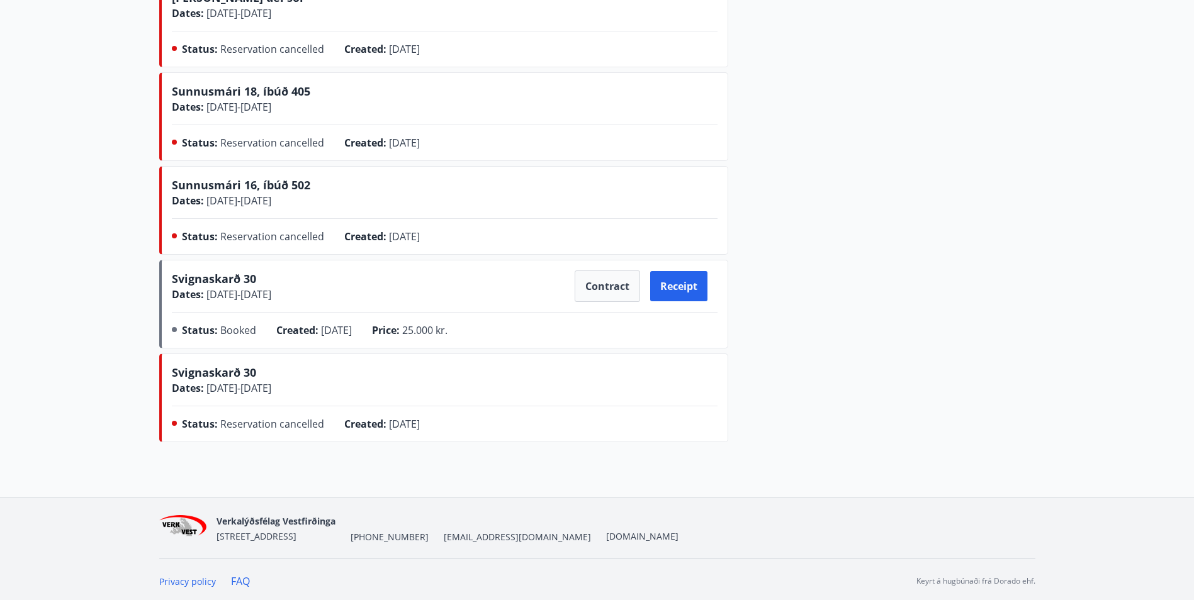
scroll to position [706, 0]
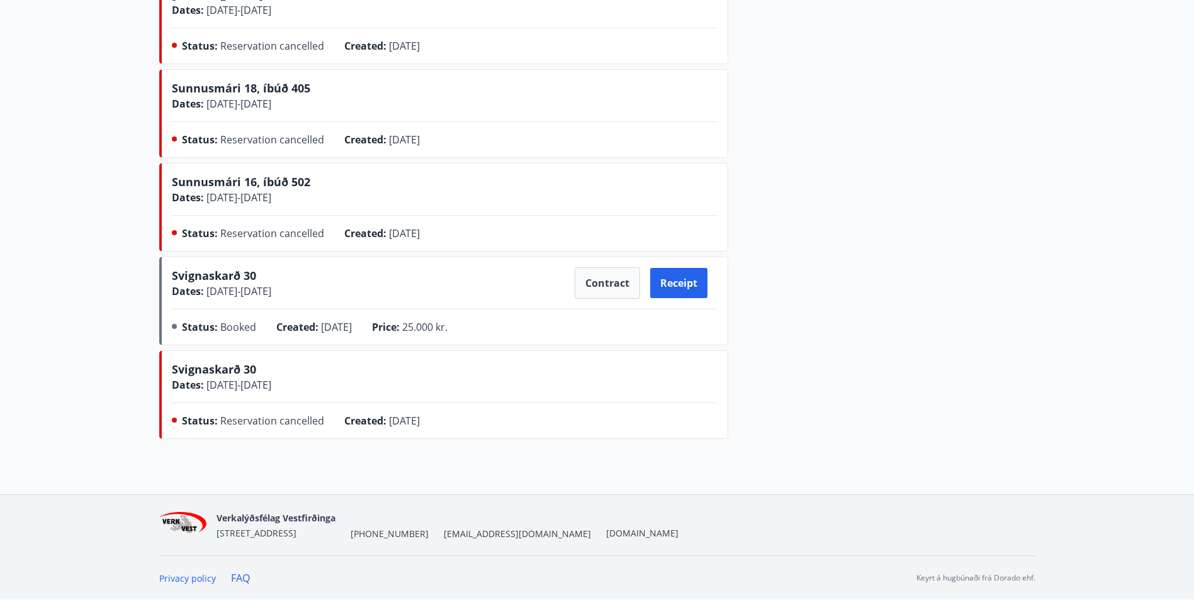
drag, startPoint x: 335, startPoint y: 393, endPoint x: 352, endPoint y: 460, distance: 69.4
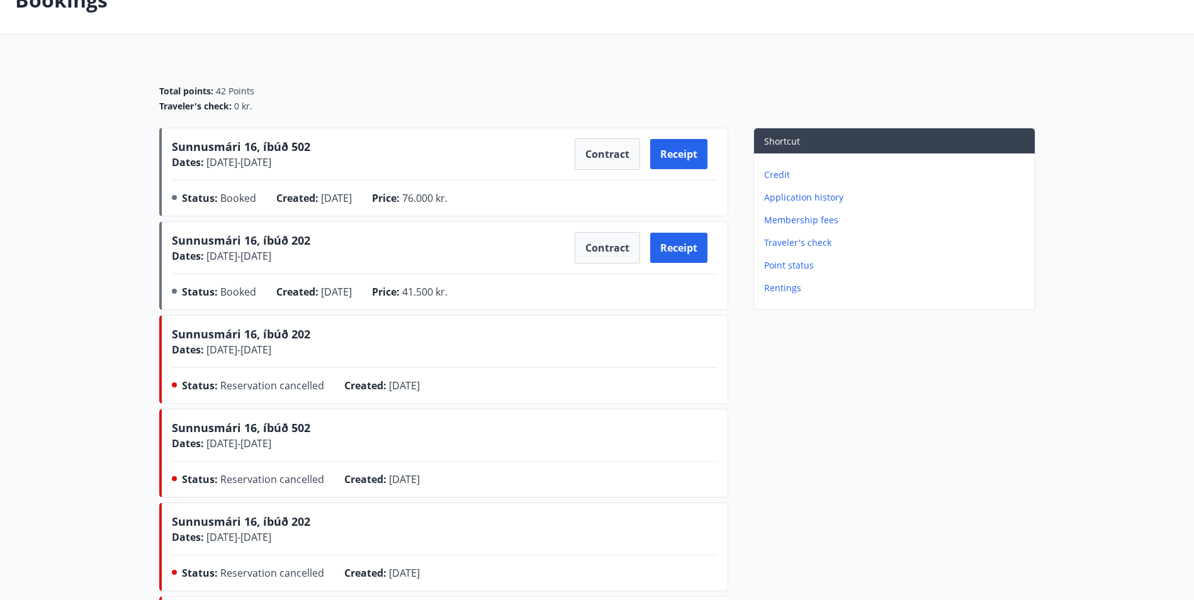
scroll to position [0, 0]
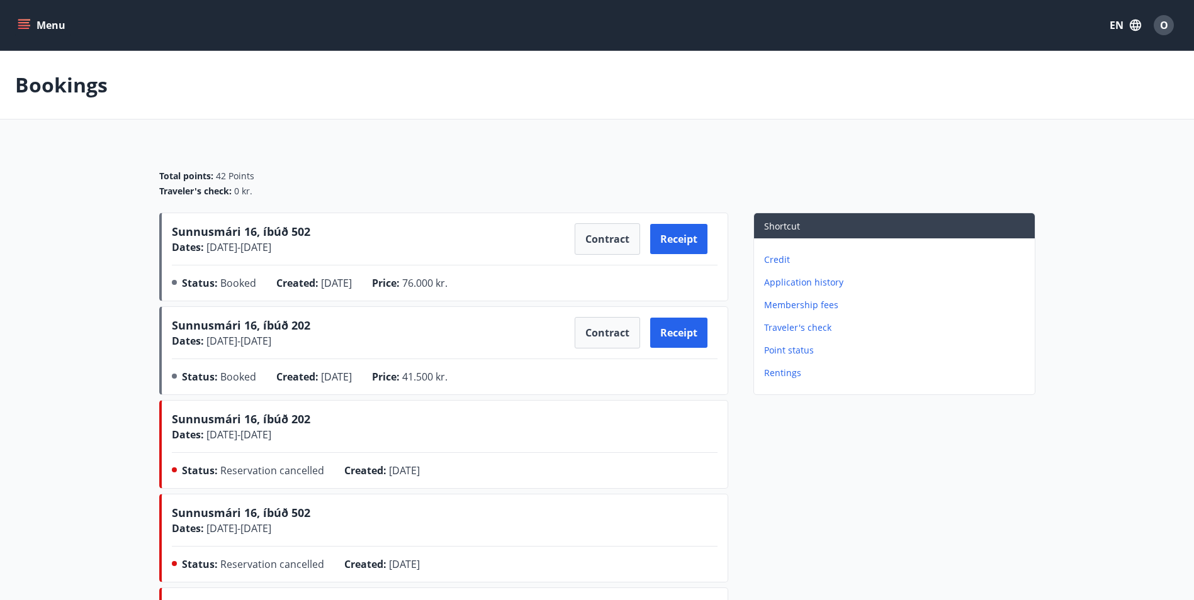
click at [754, 307] on p "Membership fees" at bounding box center [897, 305] width 266 height 13
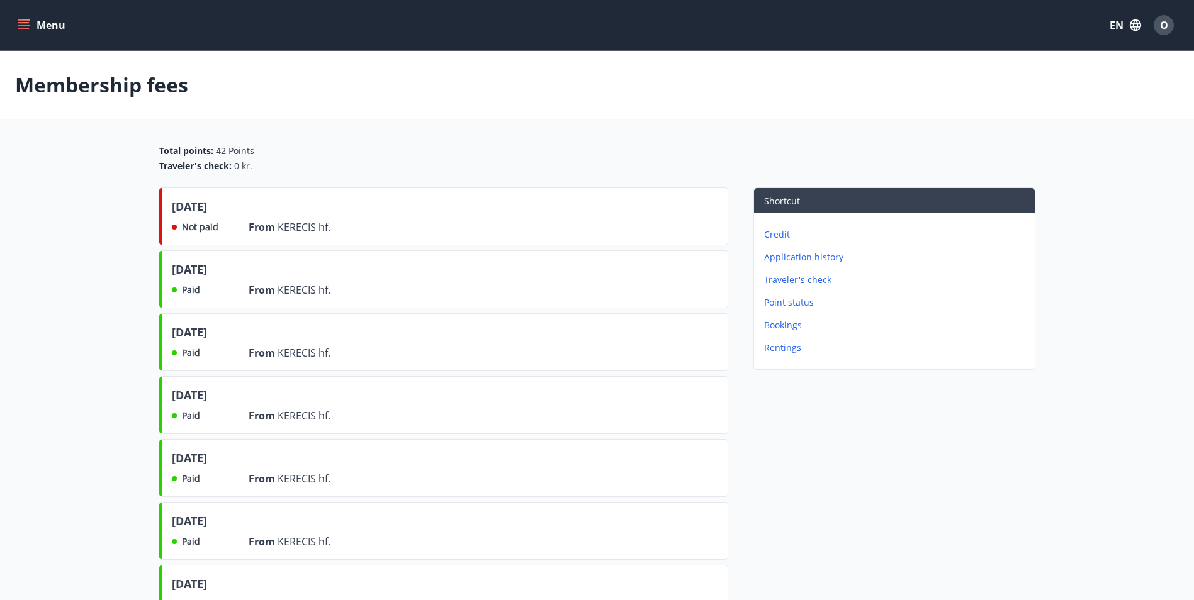
click at [754, 260] on p "Application history" at bounding box center [897, 257] width 266 height 13
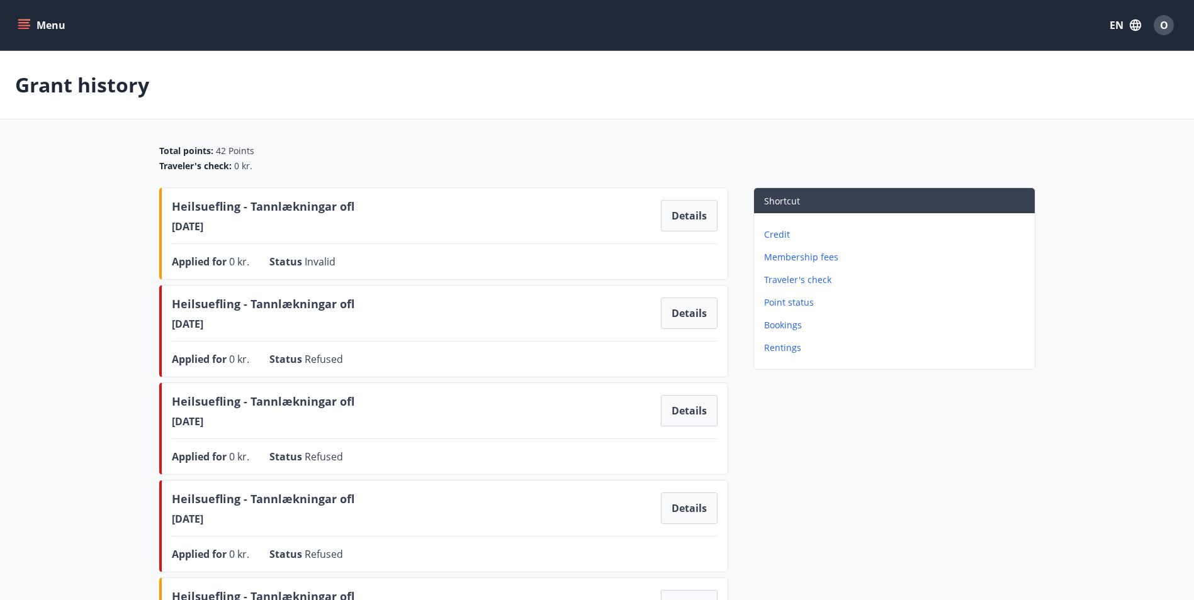
click at [754, 305] on p "Point status" at bounding box center [897, 302] width 266 height 13
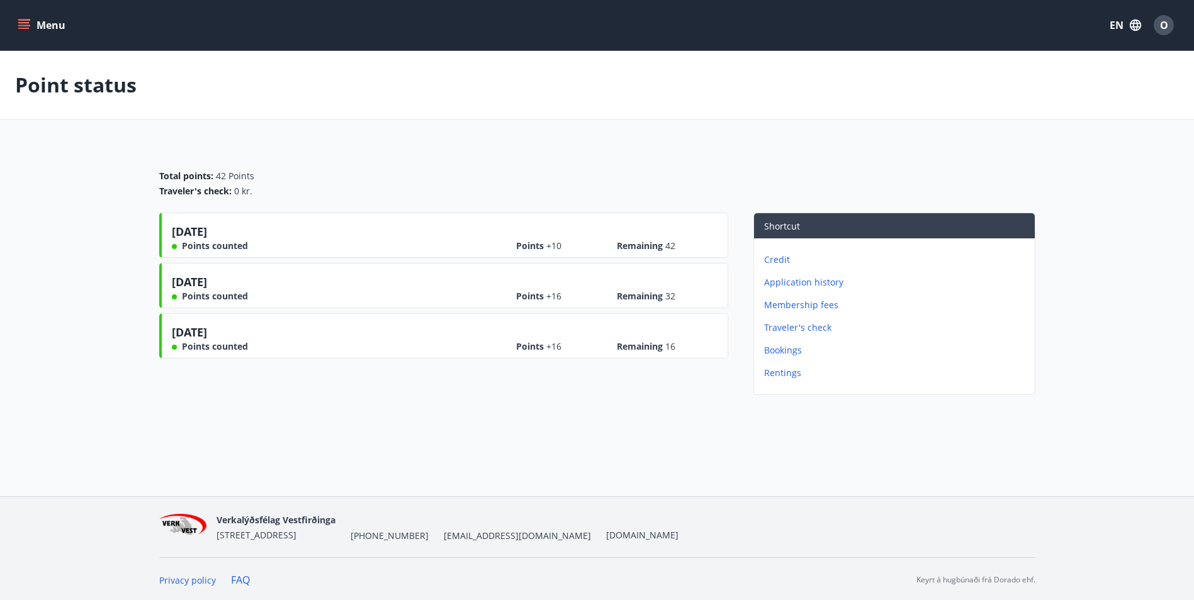
click at [754, 372] on p "Rentings" at bounding box center [897, 373] width 266 height 13
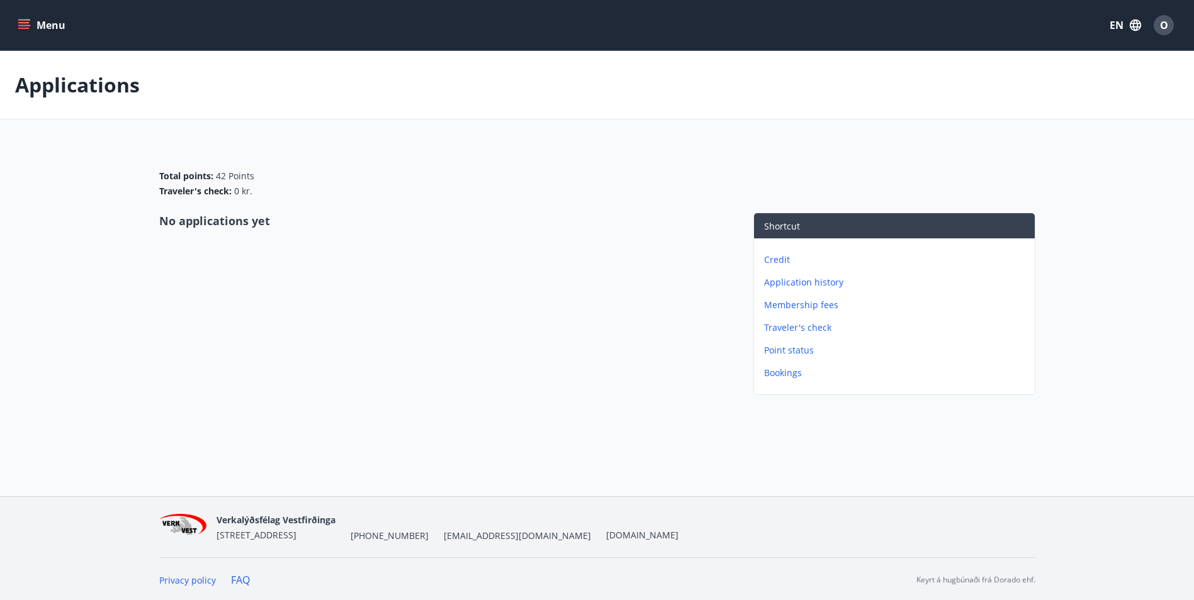
click at [23, 22] on icon "menu" at bounding box center [23, 22] width 11 height 1
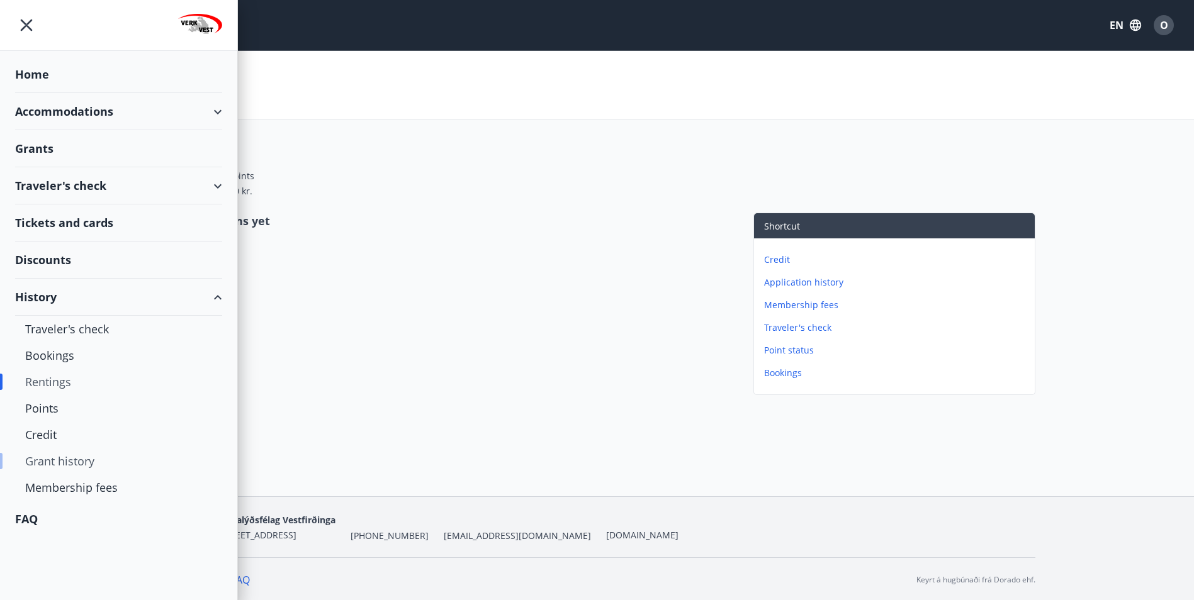
click at [70, 462] on div "Grant history" at bounding box center [118, 461] width 187 height 26
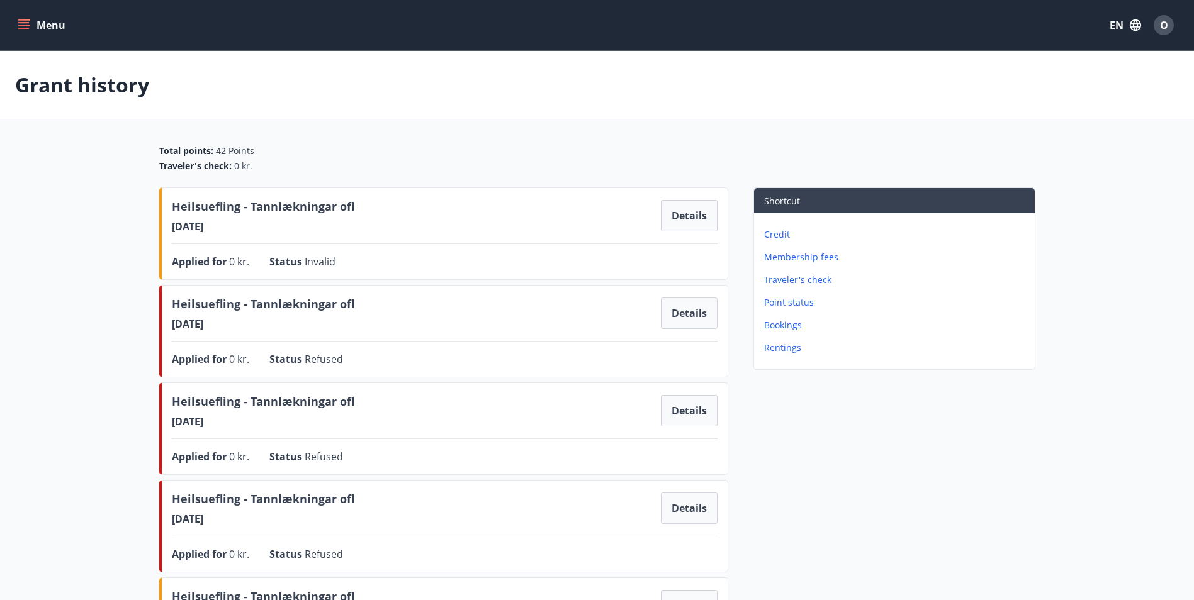
click at [24, 28] on icon "menu" at bounding box center [23, 28] width 11 height 1
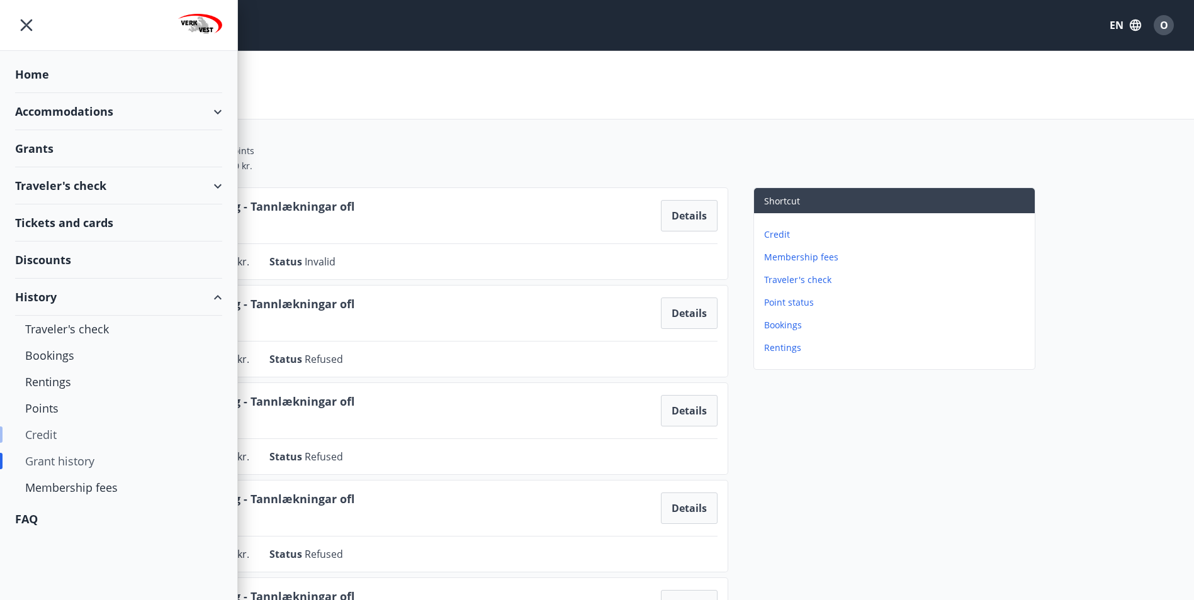
click at [36, 432] on div "Credit" at bounding box center [118, 435] width 187 height 26
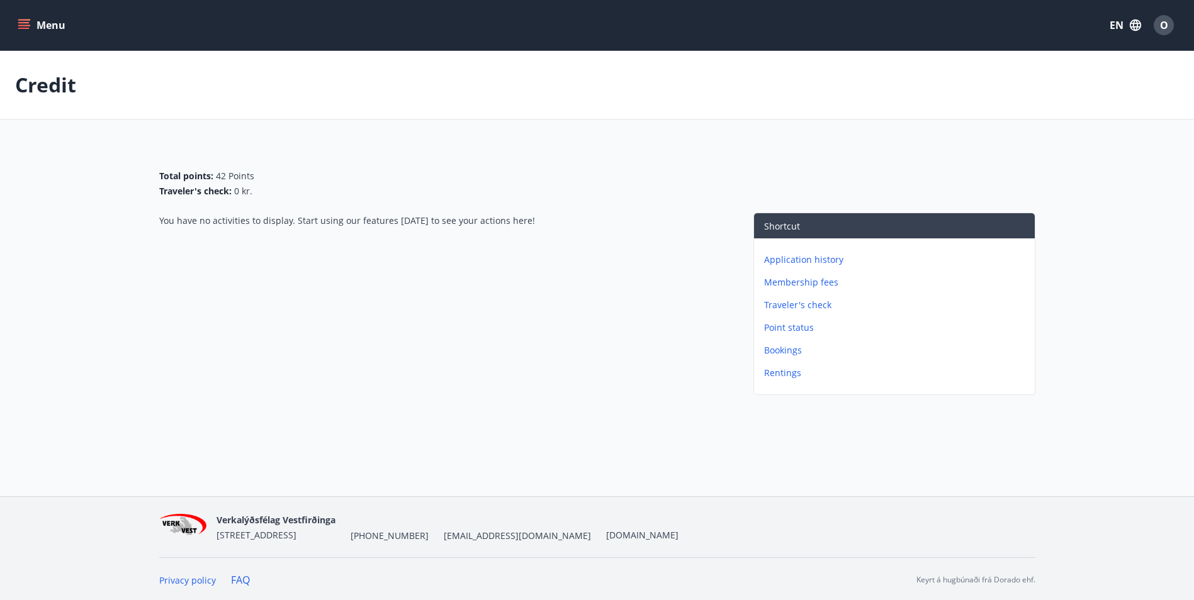
click at [26, 33] on button "Menu" at bounding box center [42, 25] width 55 height 23
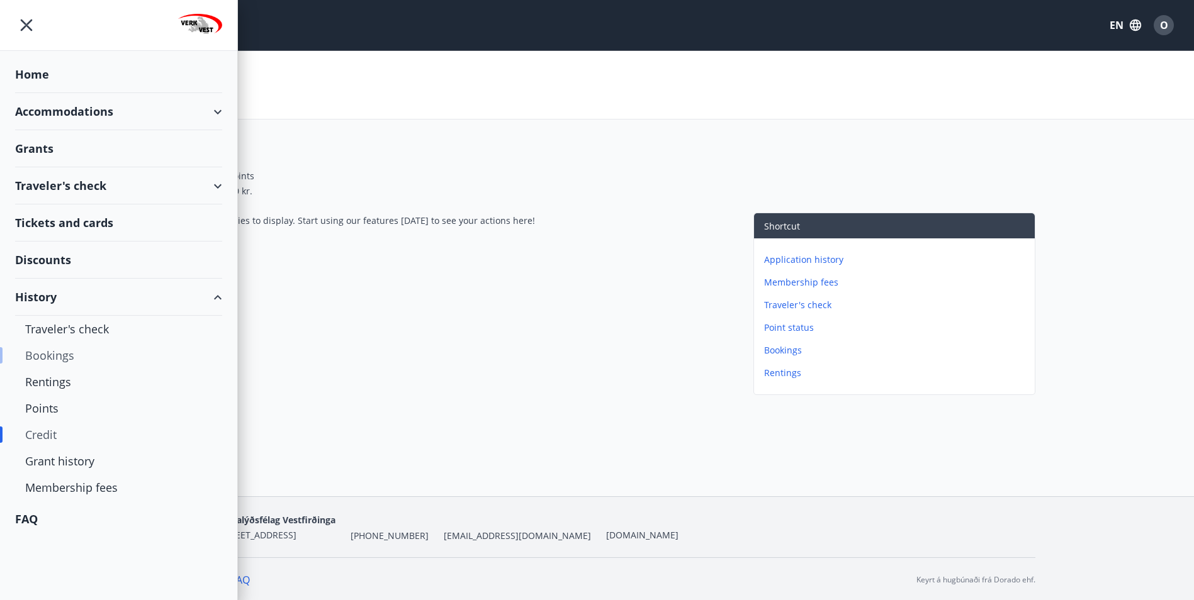
click at [62, 362] on div "Bookings" at bounding box center [118, 355] width 187 height 26
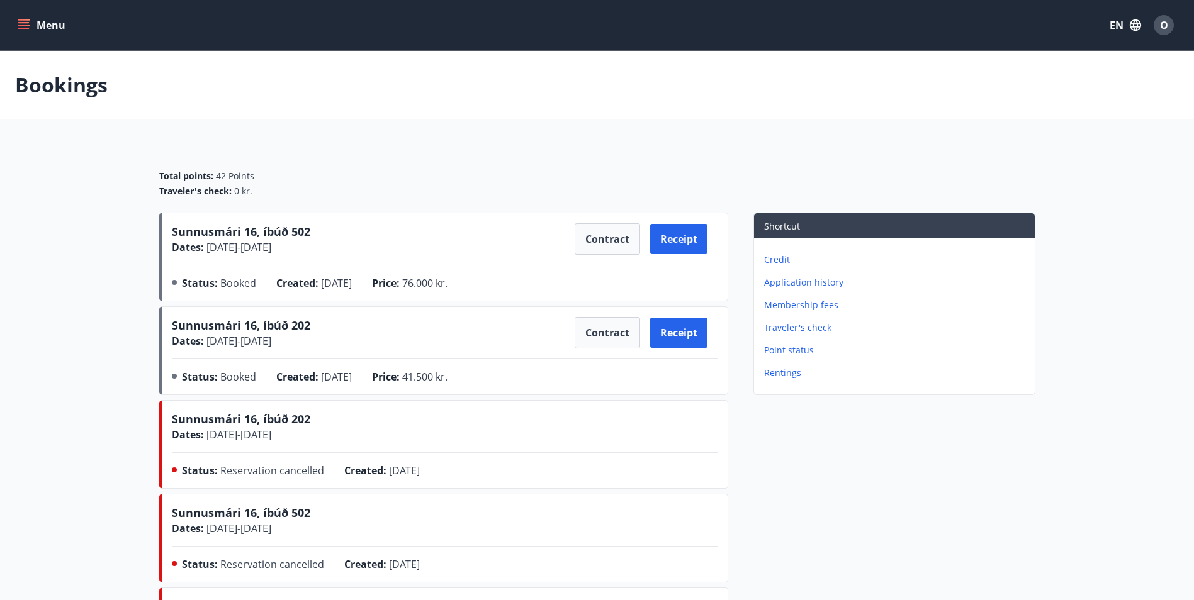
click at [23, 30] on icon "menu" at bounding box center [24, 25] width 13 height 13
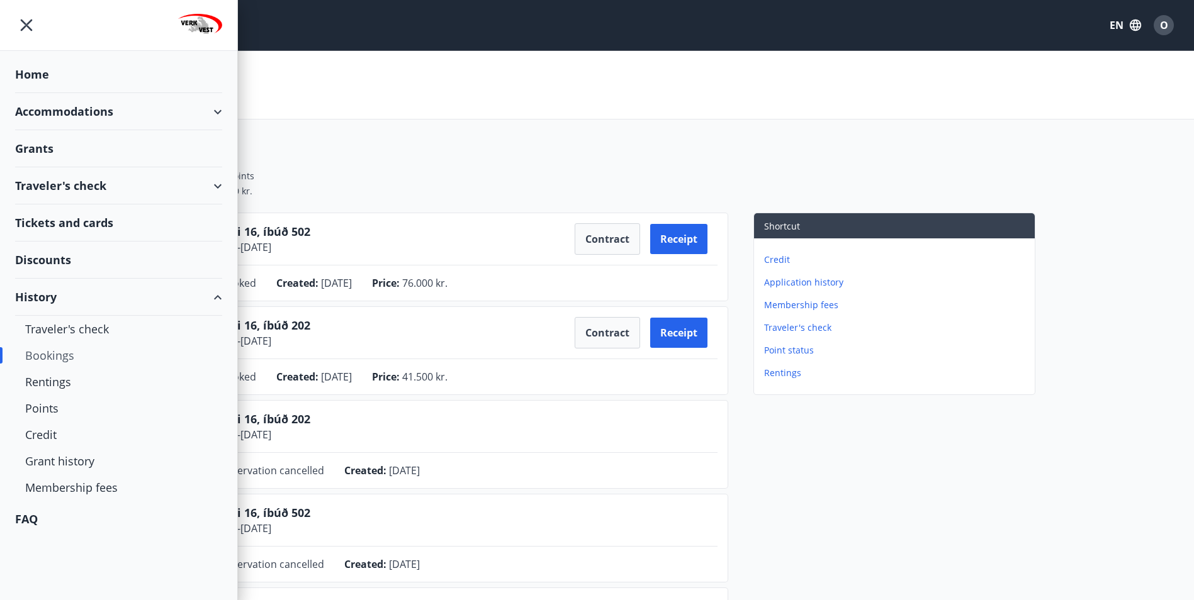
click at [40, 266] on div "Discounts" at bounding box center [118, 260] width 207 height 37
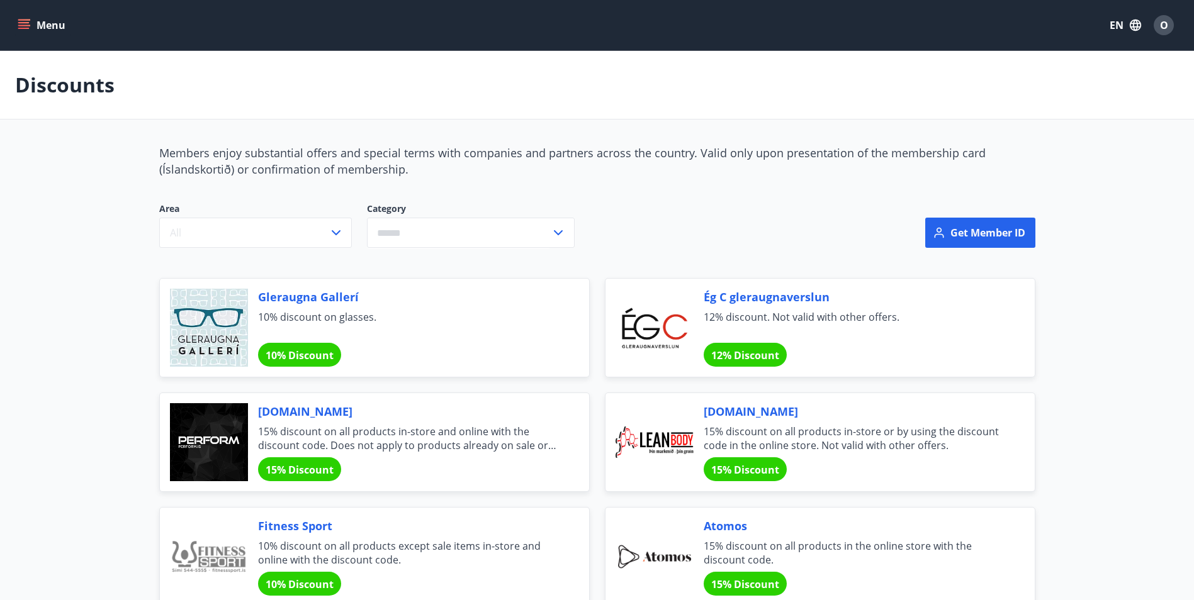
click at [24, 30] on icon "menu" at bounding box center [24, 25] width 13 height 13
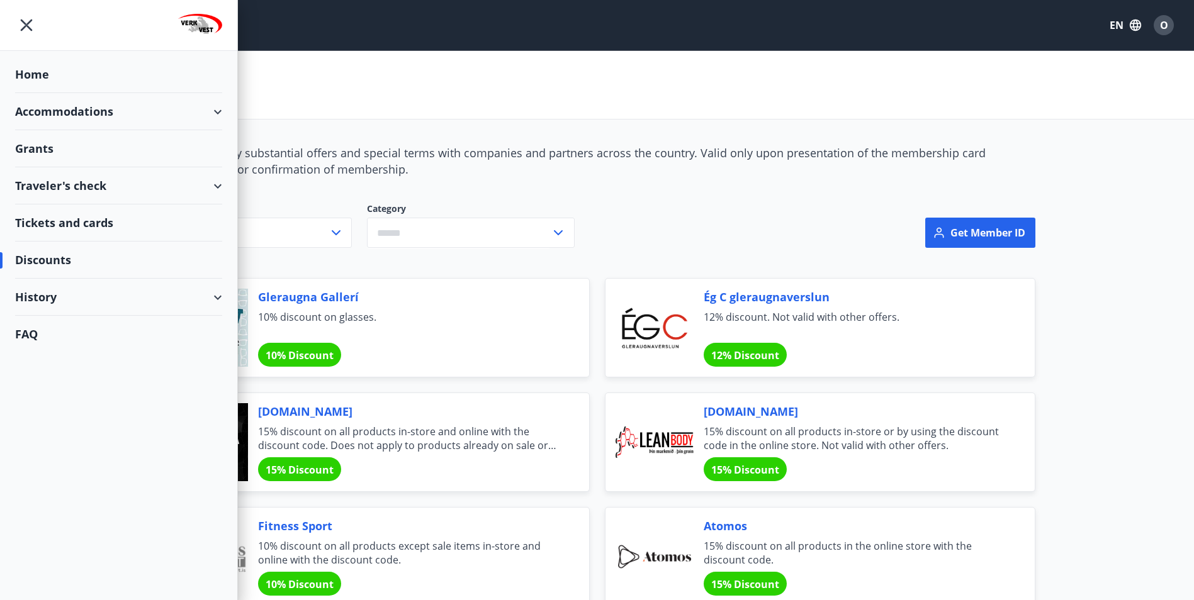
click at [99, 226] on div "Tickets and cards" at bounding box center [118, 222] width 207 height 37
click at [50, 111] on div "Accommodations" at bounding box center [118, 111] width 207 height 37
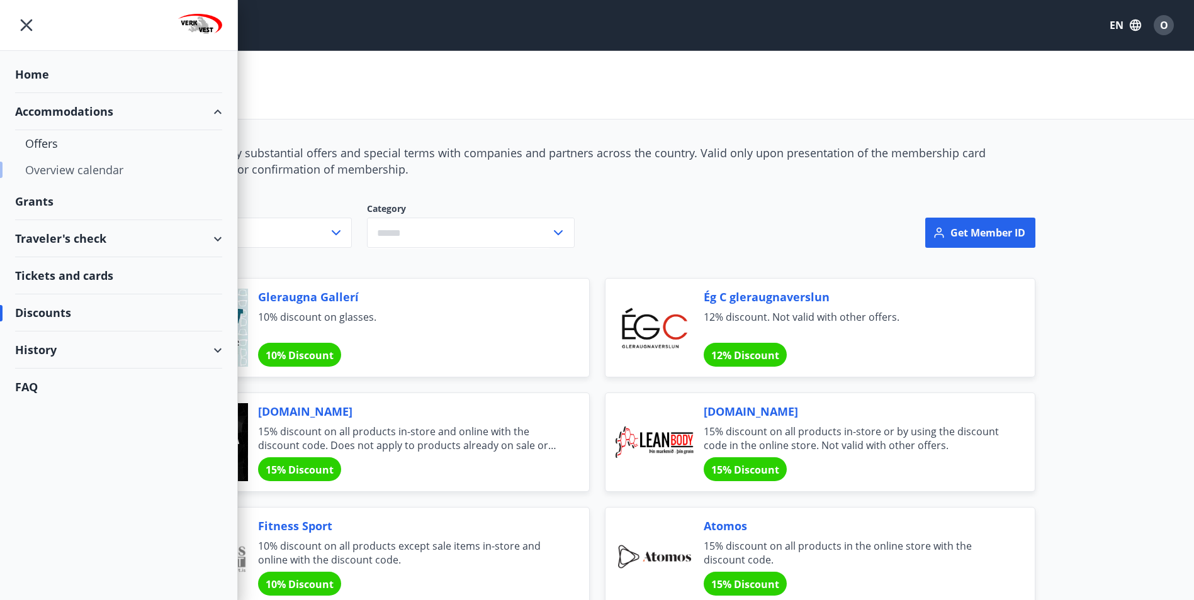
click at [57, 162] on div "Overview calendar" at bounding box center [118, 170] width 187 height 26
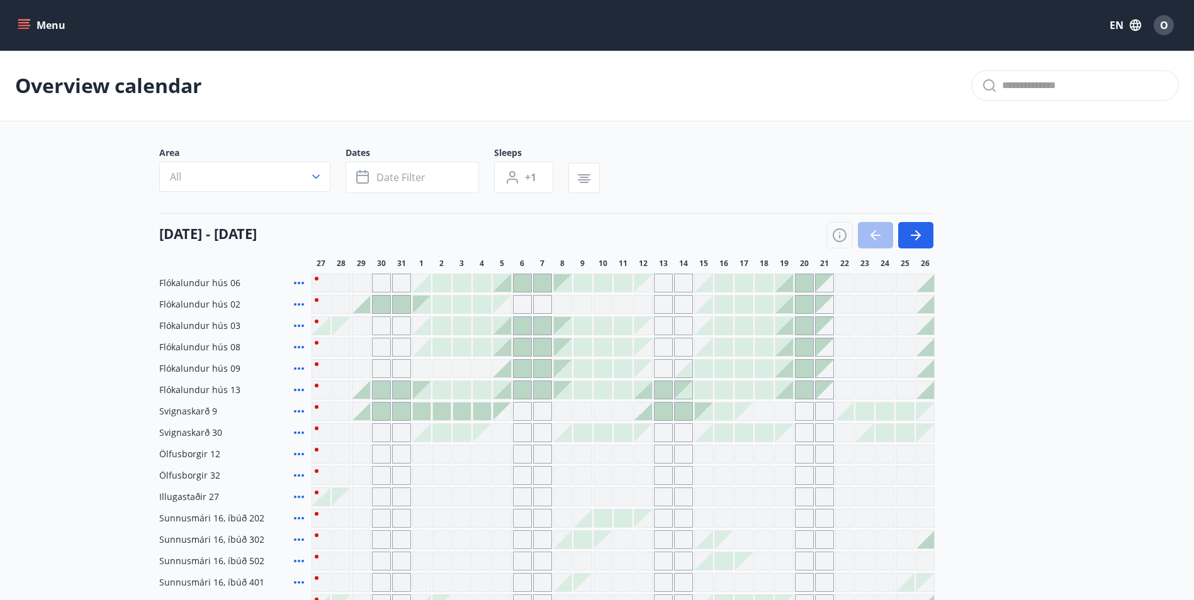
click at [57, 21] on button "Menu" at bounding box center [42, 25] width 55 height 23
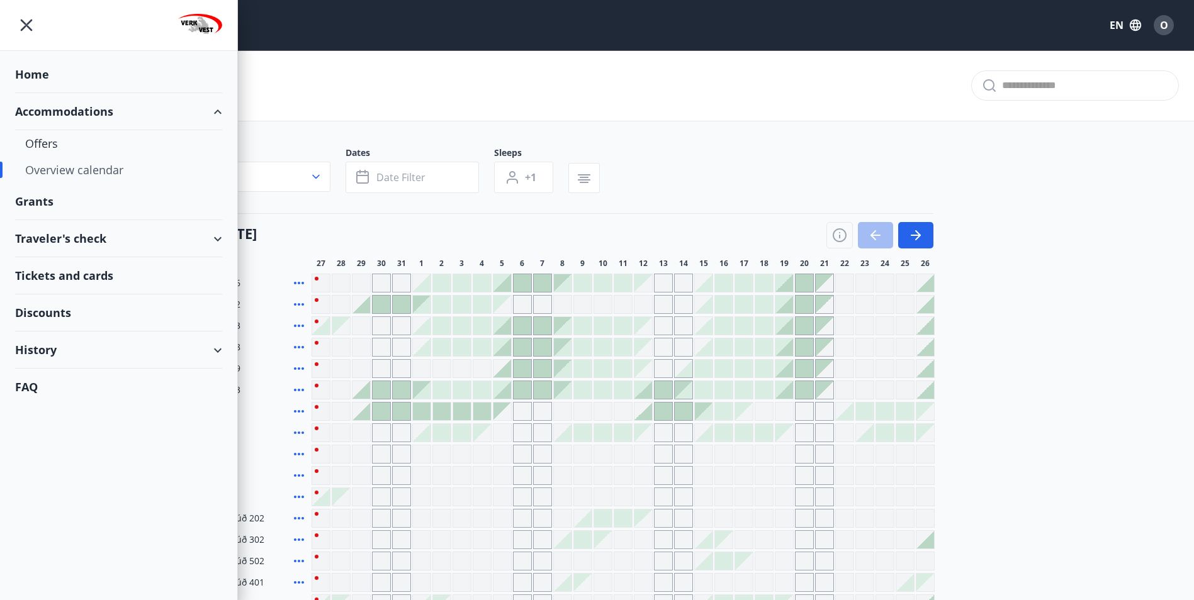
click at [36, 74] on div "Home" at bounding box center [118, 74] width 207 height 37
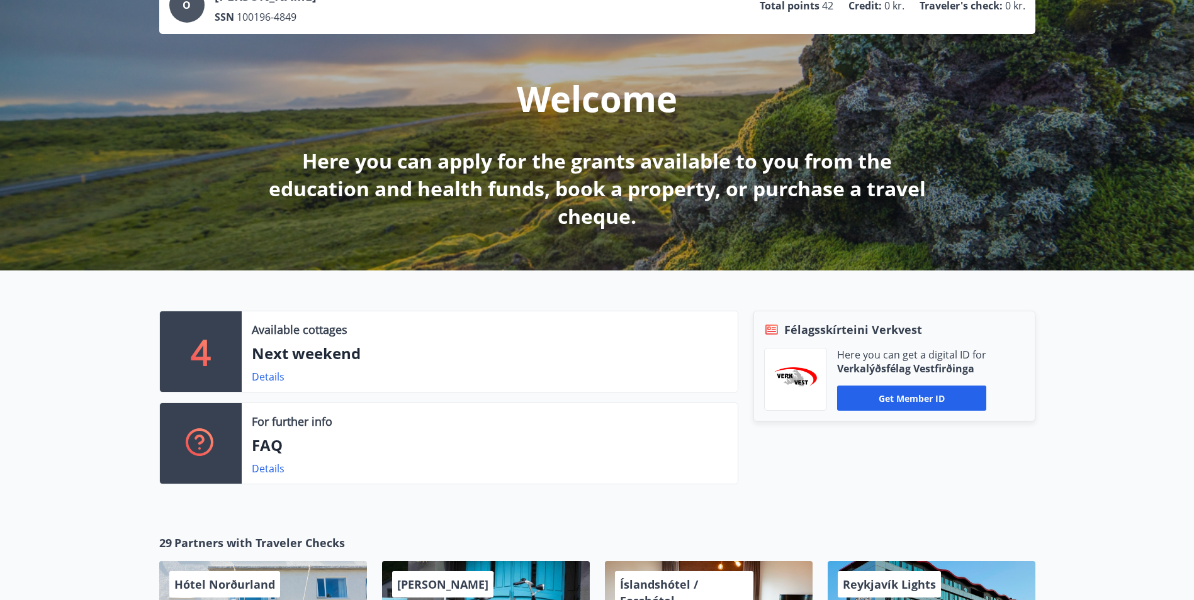
scroll to position [315, 0]
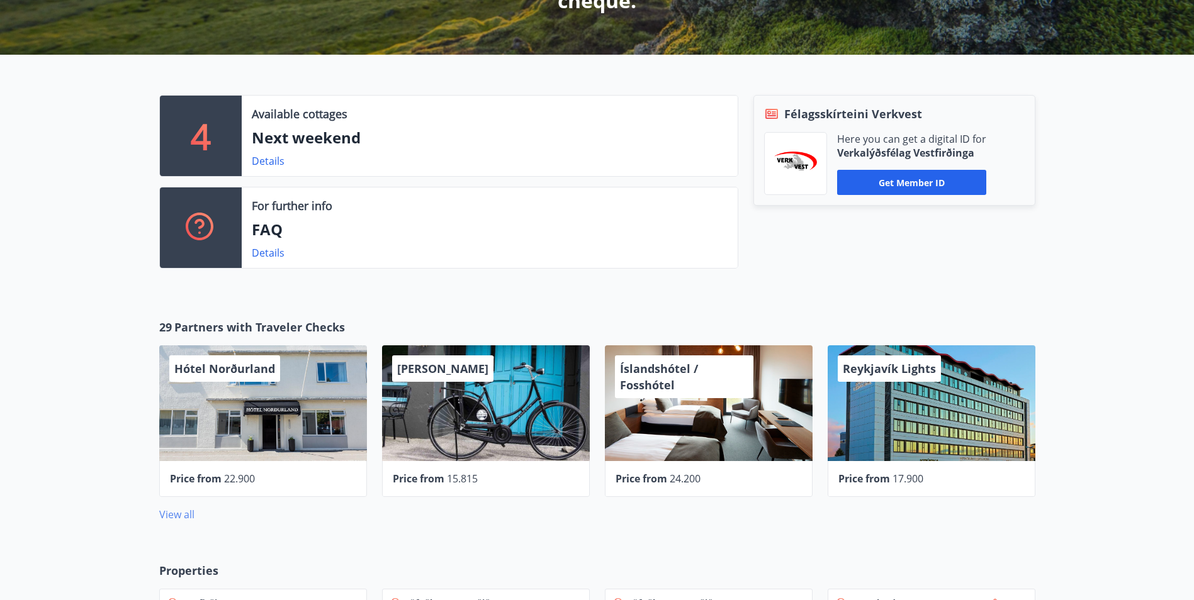
click at [179, 510] on link "View all" at bounding box center [176, 515] width 35 height 14
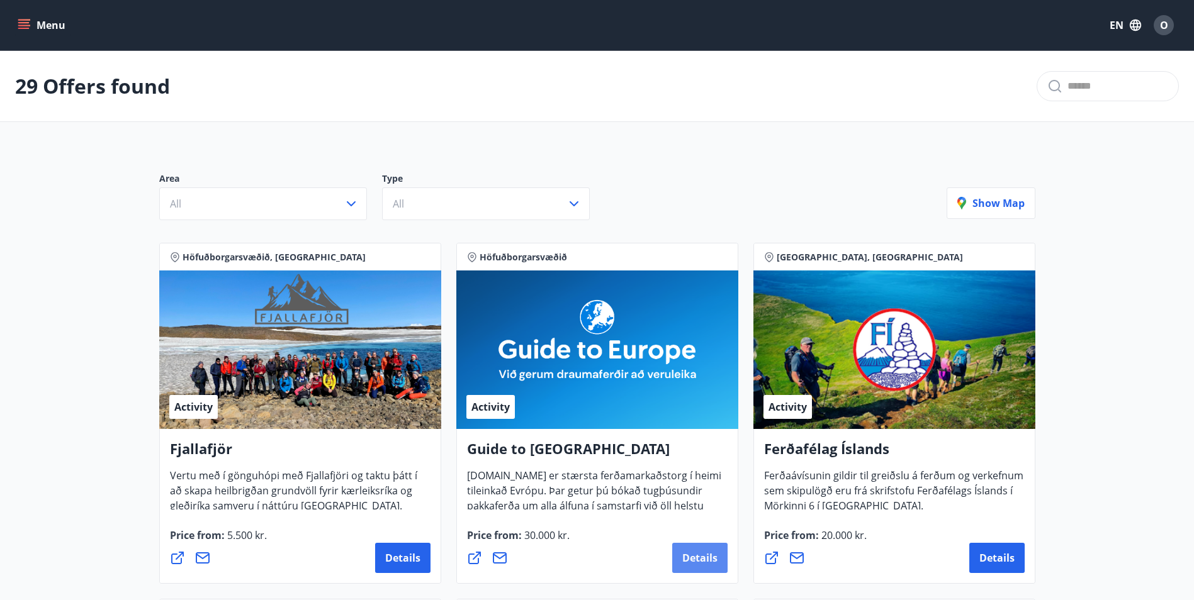
click at [687, 554] on span "Details" at bounding box center [699, 558] width 35 height 14
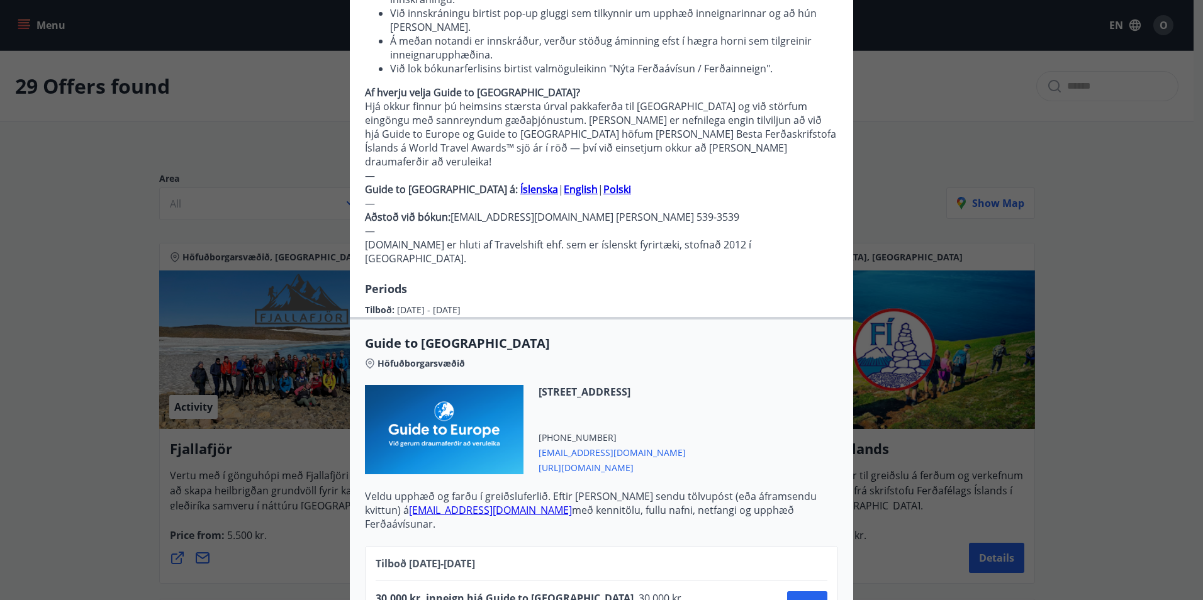
scroll to position [77, 0]
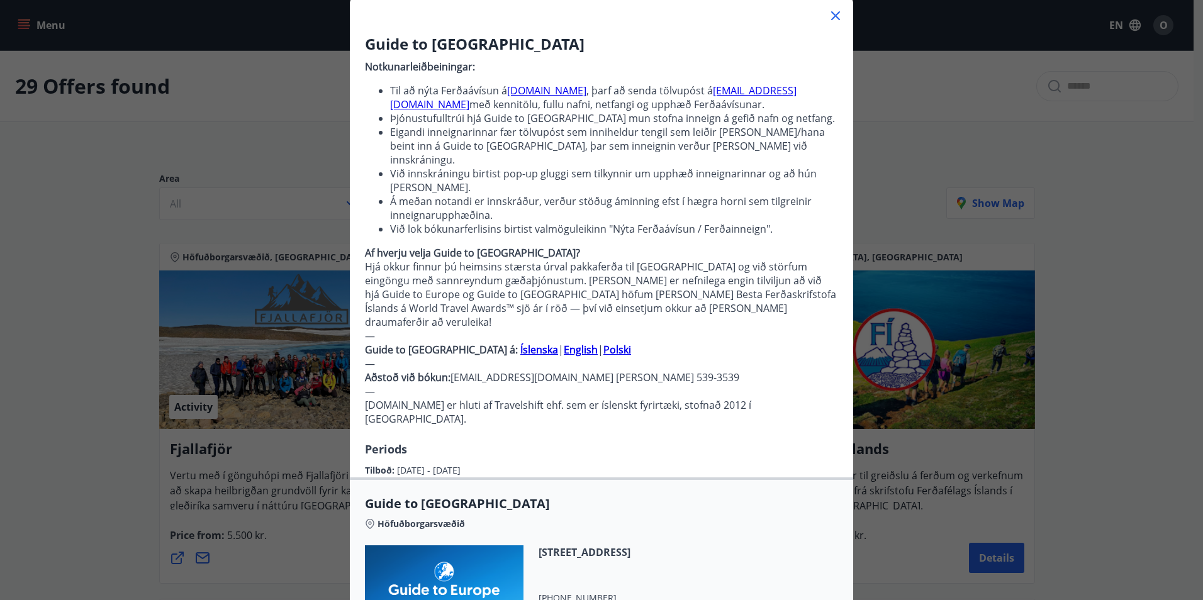
click at [564, 343] on strong "English" at bounding box center [581, 350] width 34 height 14
